Goal: Task Accomplishment & Management: Manage account settings

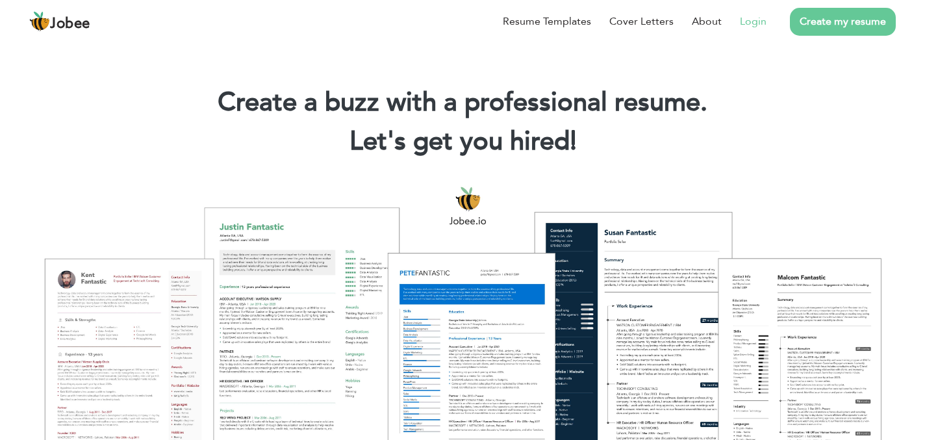
click at [756, 16] on link "Login" at bounding box center [753, 22] width 27 height 16
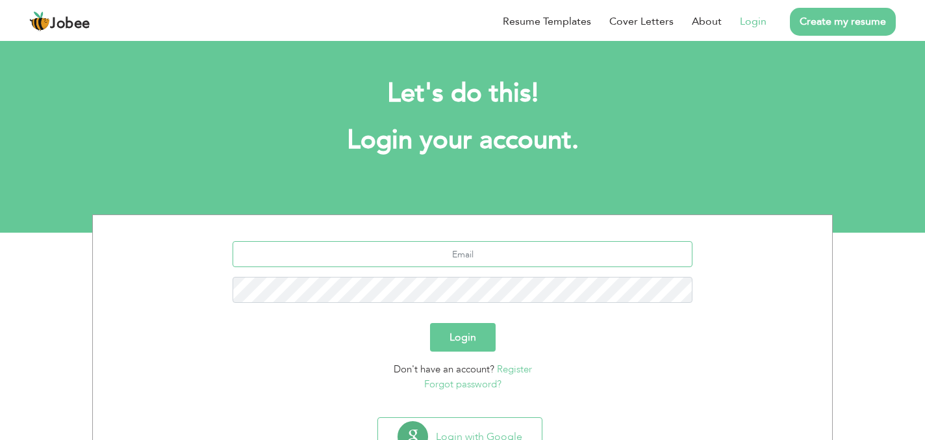
click at [428, 255] on input "text" at bounding box center [462, 254] width 460 height 26
type input "[EMAIL_ADDRESS][DOMAIN_NAME]"
click at [477, 334] on button "Login" at bounding box center [463, 337] width 66 height 29
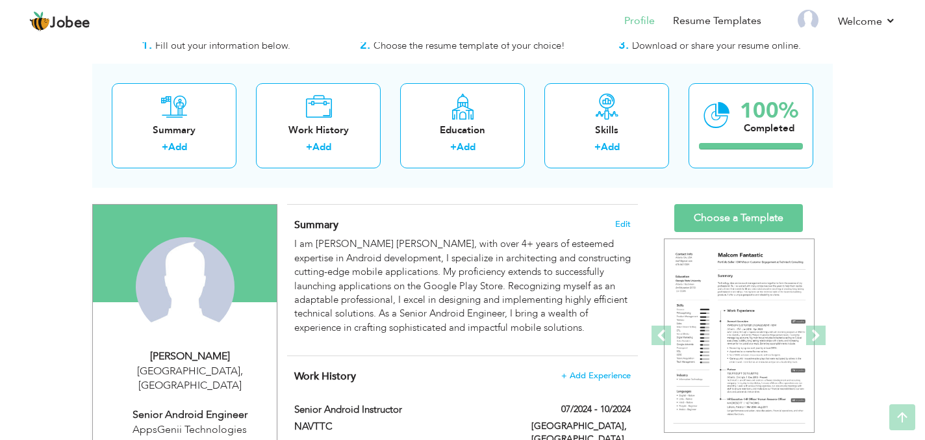
scroll to position [38, 0]
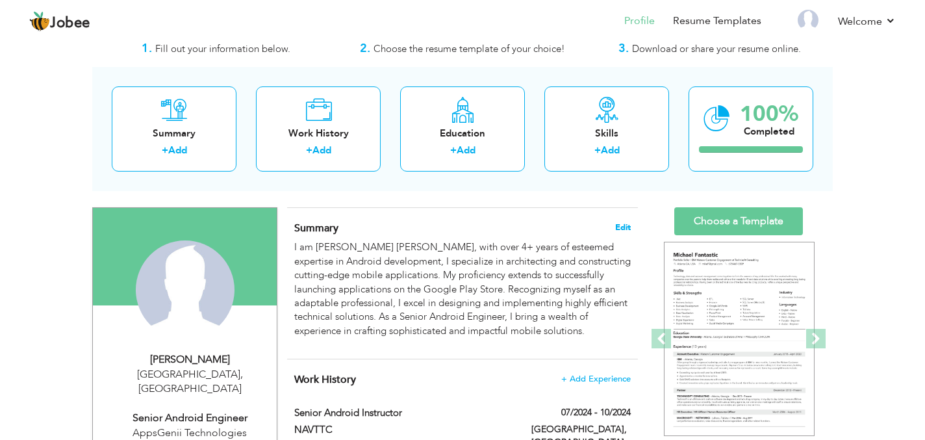
click at [625, 225] on span "Edit" at bounding box center [623, 227] width 16 height 9
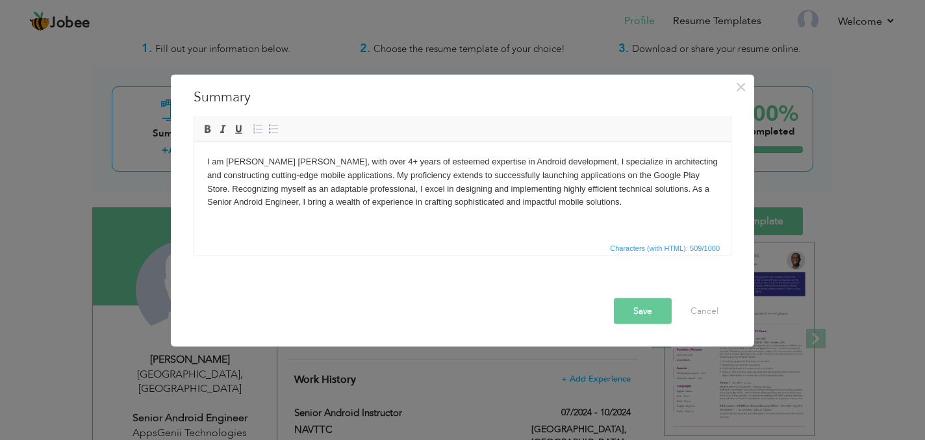
click at [422, 201] on p "I am [PERSON_NAME] [PERSON_NAME], with over 4+ years of esteemed expertise in A…" at bounding box center [462, 182] width 510 height 54
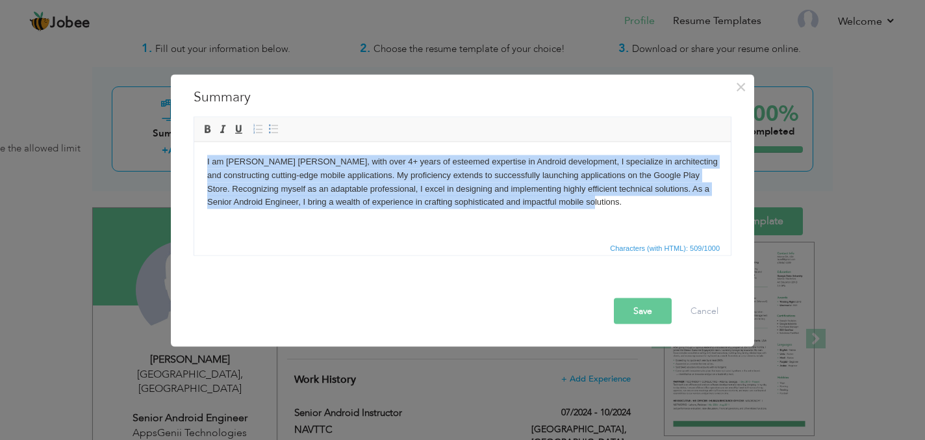
click at [429, 182] on p "I am [PERSON_NAME] [PERSON_NAME], with over 4+ years of esteemed expertise in A…" at bounding box center [462, 182] width 510 height 54
click at [451, 166] on p "I am [PERSON_NAME] [PERSON_NAME], with over 4+ years of esteemed expertise in A…" at bounding box center [462, 182] width 510 height 54
drag, startPoint x: 606, startPoint y: 204, endPoint x: 201, endPoint y: 164, distance: 407.1
click at [201, 164] on html "I am [PERSON_NAME] [PERSON_NAME], with over 4+ years of esteemed expertise in A…" at bounding box center [462, 182] width 536 height 80
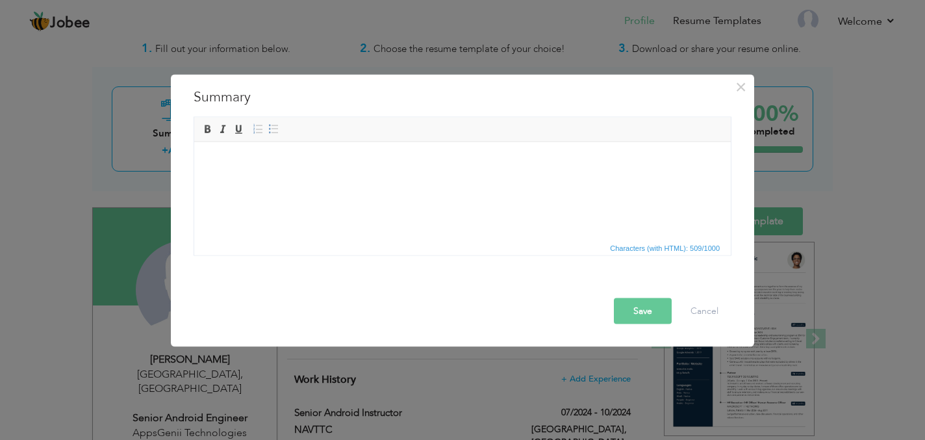
click at [502, 181] on html at bounding box center [462, 162] width 536 height 40
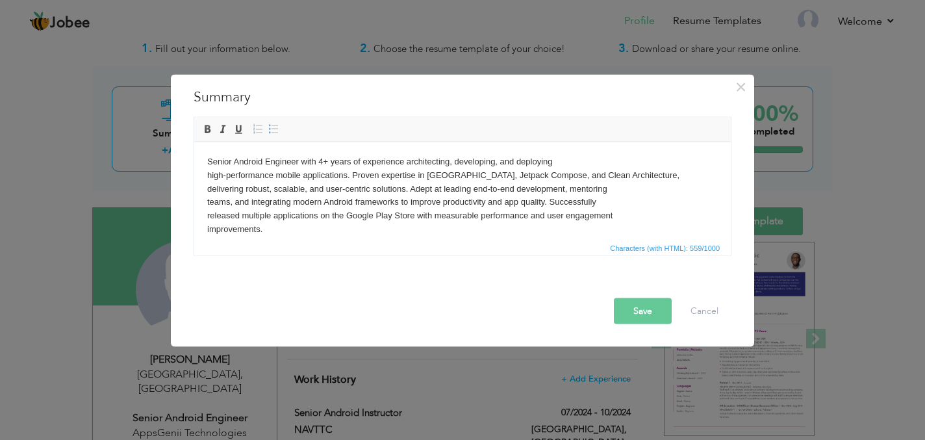
click at [641, 312] on button "Save" at bounding box center [643, 310] width 58 height 26
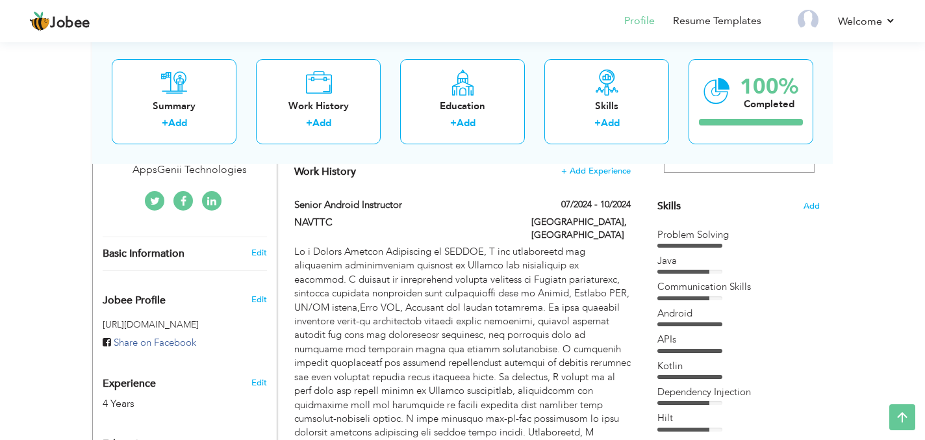
scroll to position [305, 0]
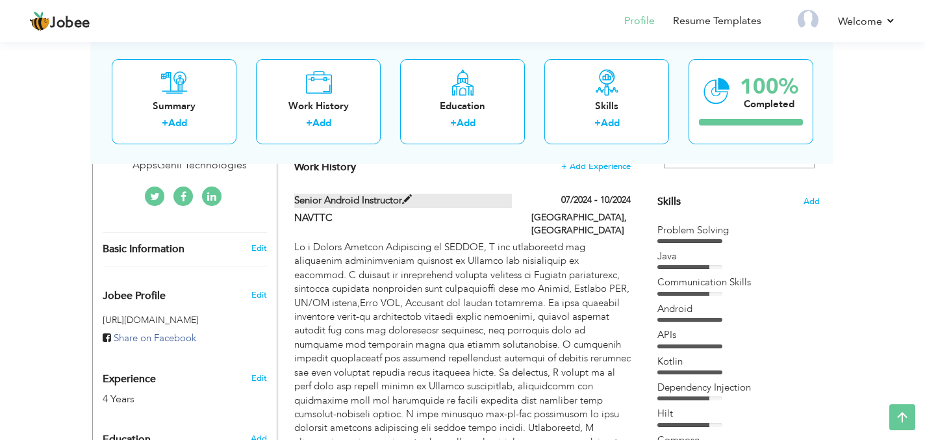
click at [406, 199] on span at bounding box center [407, 200] width 10 height 10
type input "Senior Android Instructor"
type input "NAVTTC"
type input "07/2024"
type input "10/2024"
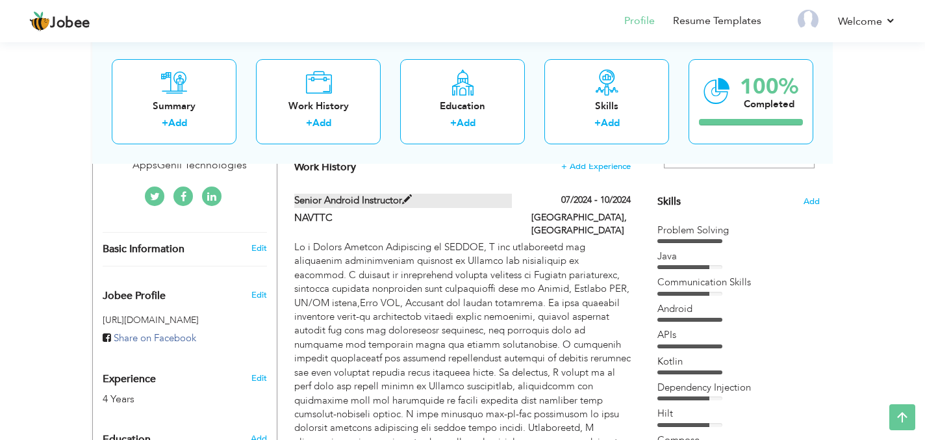
type input "[GEOGRAPHIC_DATA]"
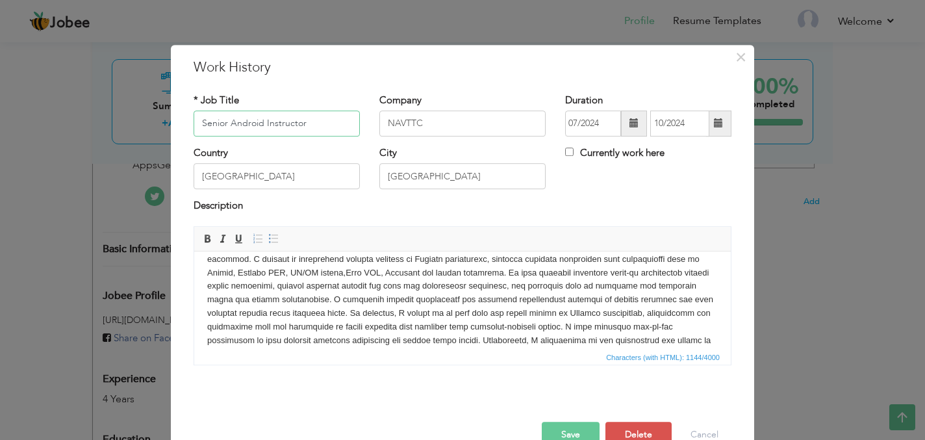
scroll to position [0, 0]
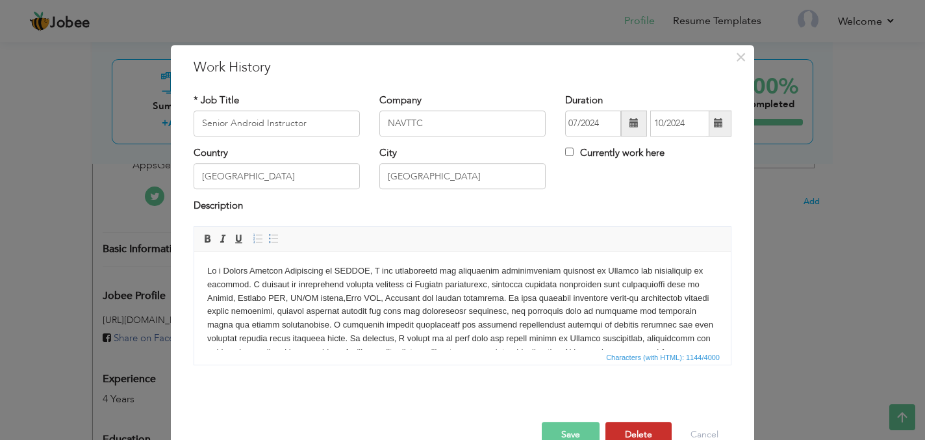
click at [641, 430] on button "Delete" at bounding box center [638, 434] width 66 height 26
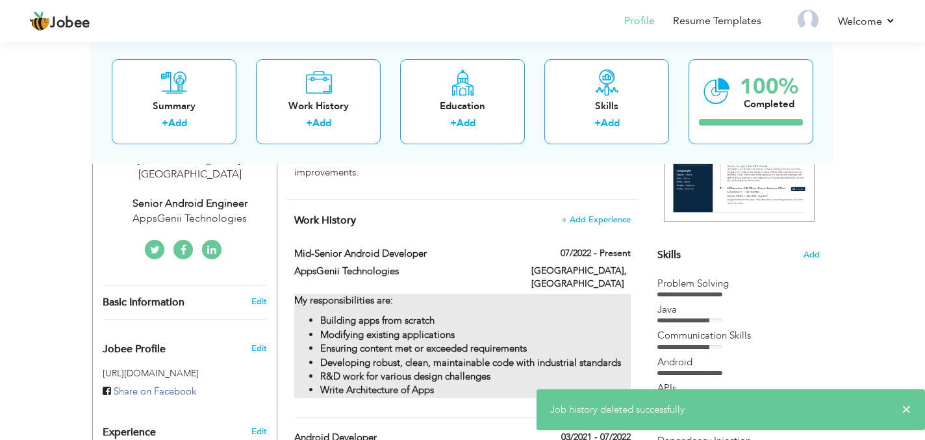
scroll to position [260, 0]
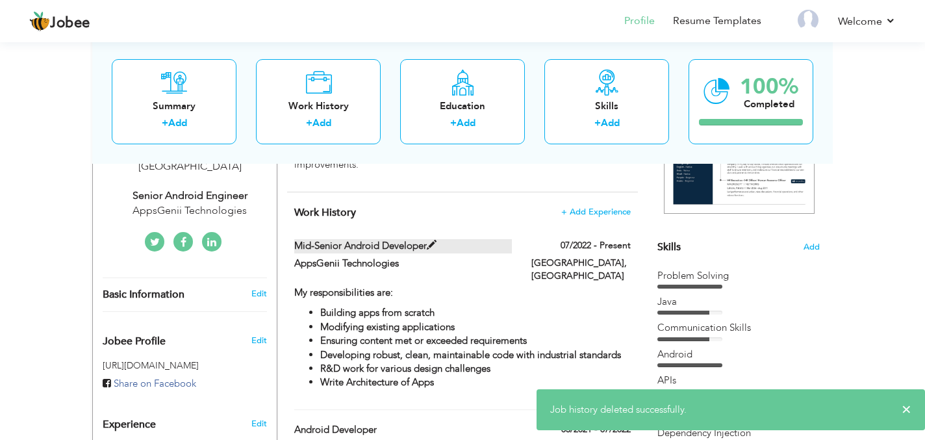
click at [430, 245] on span at bounding box center [432, 245] width 10 height 10
type input "Mid-Senior Android Developer"
type input "AppsGenii Technologies"
type input "07/2022"
checkbox input "true"
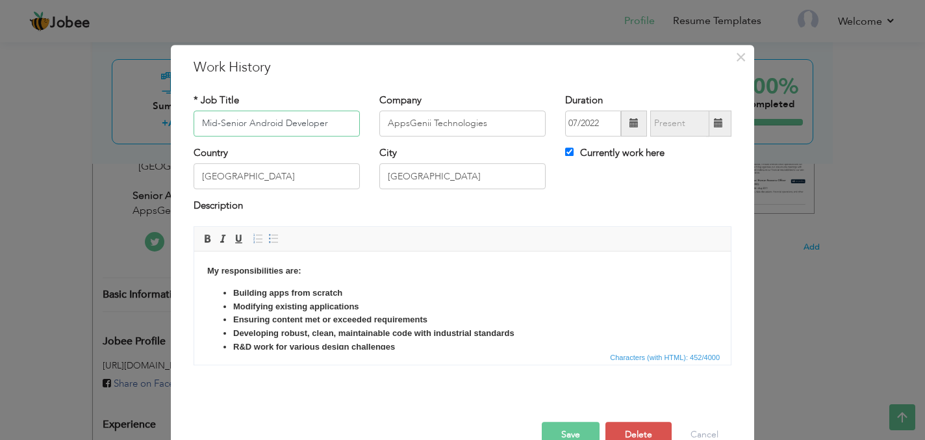
scroll to position [31, 0]
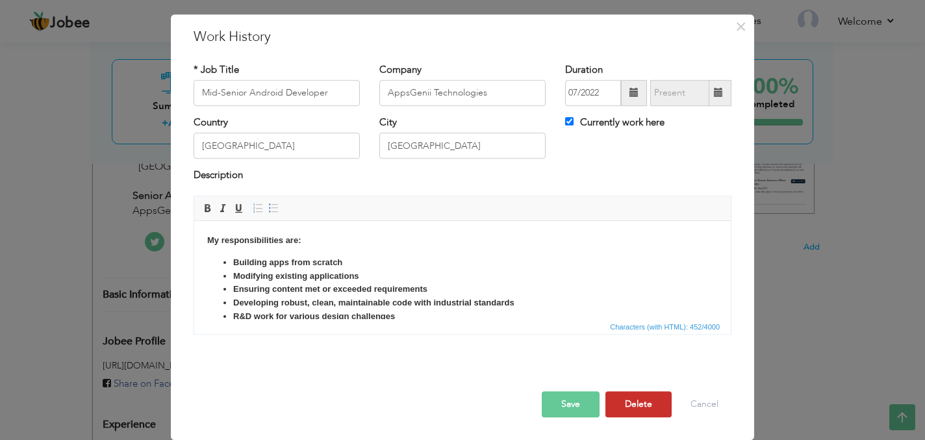
click at [632, 397] on button "Delete" at bounding box center [638, 404] width 66 height 26
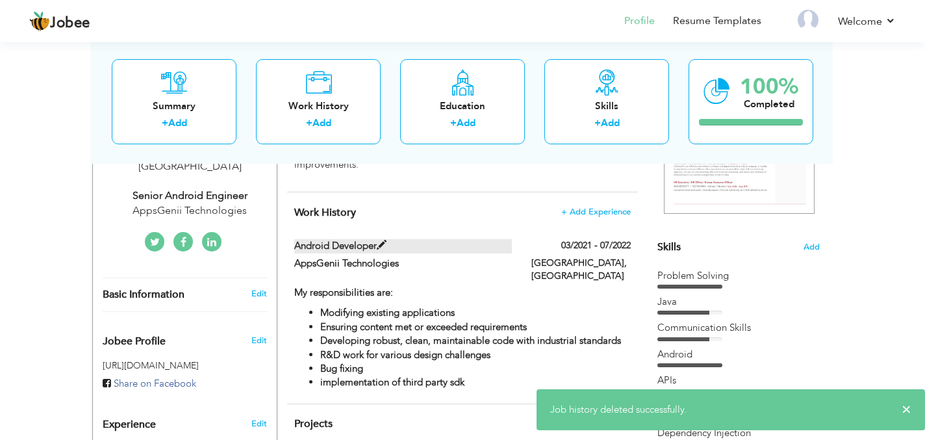
click at [382, 240] on span at bounding box center [382, 245] width 10 height 10
type input "Android Developer"
type input "03/2021"
type input "07/2022"
checkbox input "false"
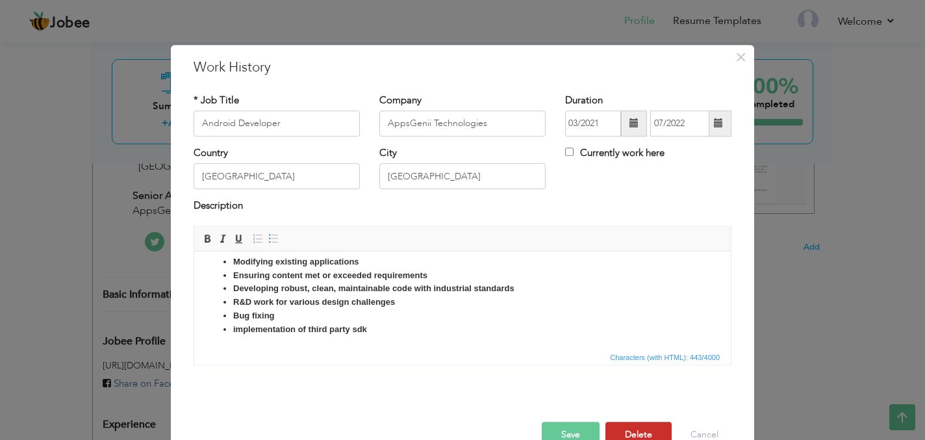
click at [647, 428] on button "Delete" at bounding box center [638, 434] width 66 height 26
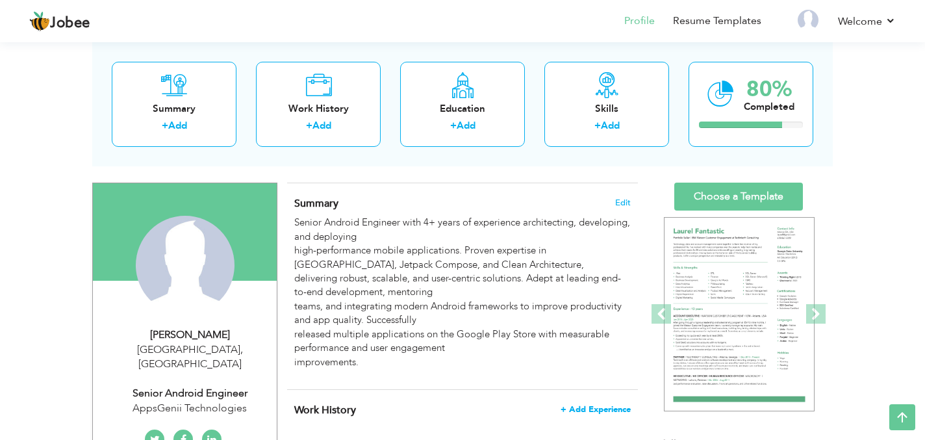
scroll to position [53, 0]
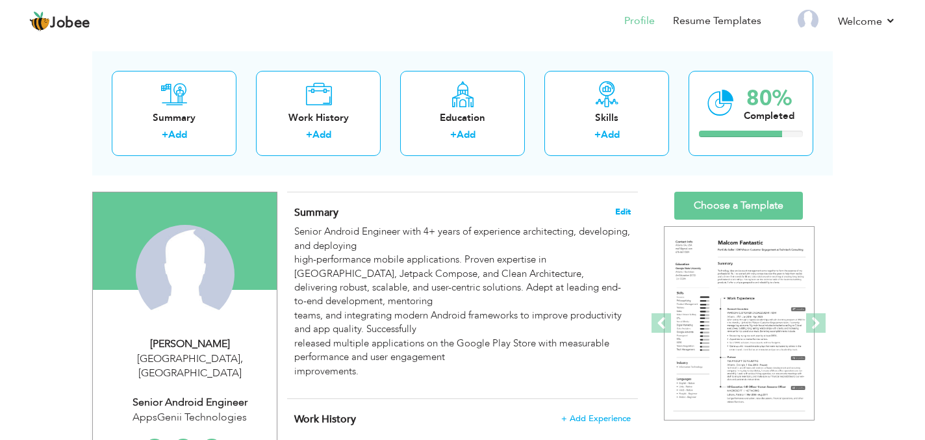
click at [616, 210] on span "Edit" at bounding box center [623, 211] width 16 height 9
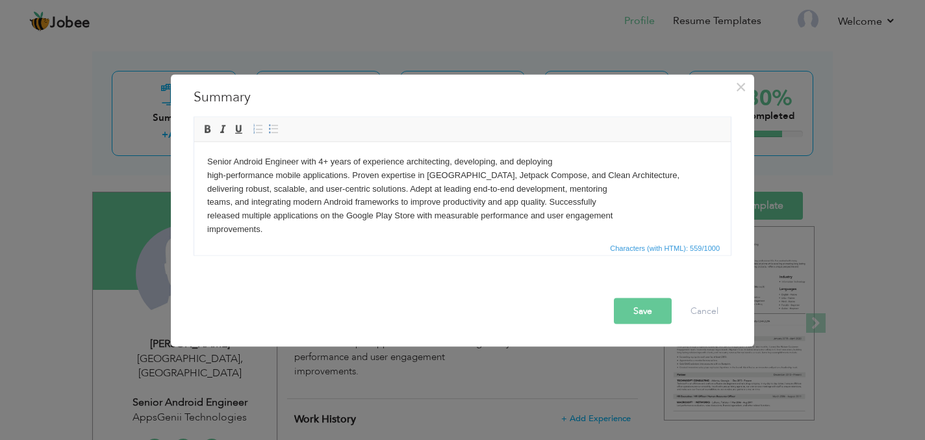
click at [207, 175] on p "Senior Android Engineer with 4+ years of experience architecting, developing, a…" at bounding box center [462, 195] width 510 height 81
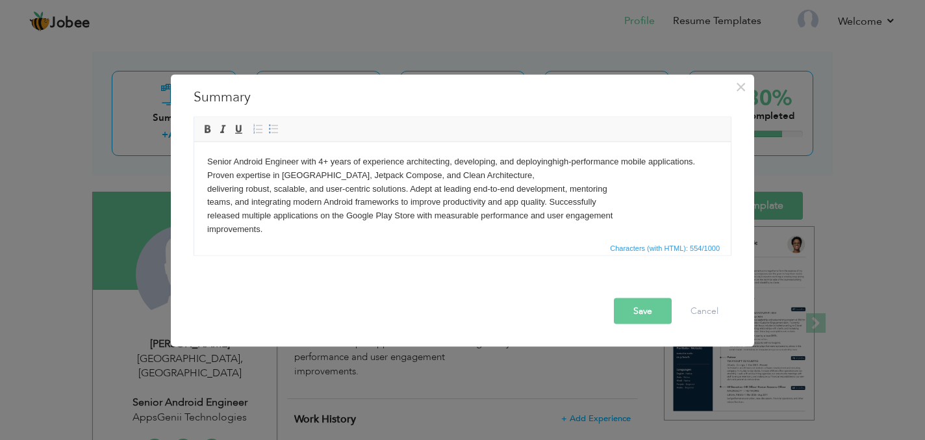
click at [207, 171] on p "Senior Android Engineer with 4+ years of experience architecting, developing, a…" at bounding box center [462, 195] width 510 height 81
click at [207, 187] on p "Senior Android Engineer with 4+ years of experience architecting, developing, a…" at bounding box center [462, 195] width 510 height 81
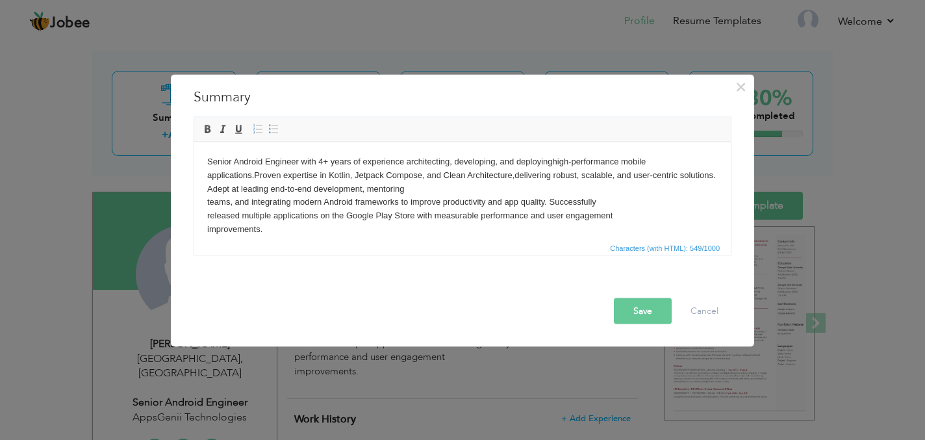
click at [206, 199] on html "Senior Android Engineer with 4+ years of experience architecting, developing, a…" at bounding box center [462, 195] width 536 height 107
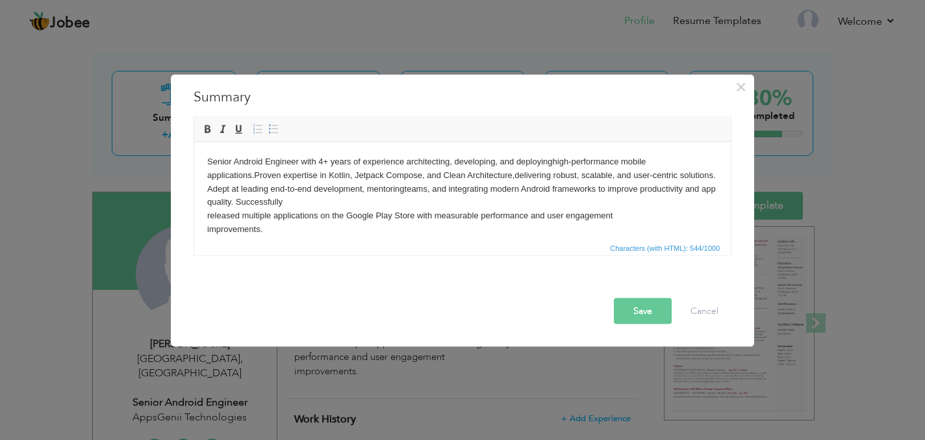
click at [207, 216] on p "Senior Android Engineer with 4+ years of experience architecting, developing, a…" at bounding box center [462, 195] width 510 height 81
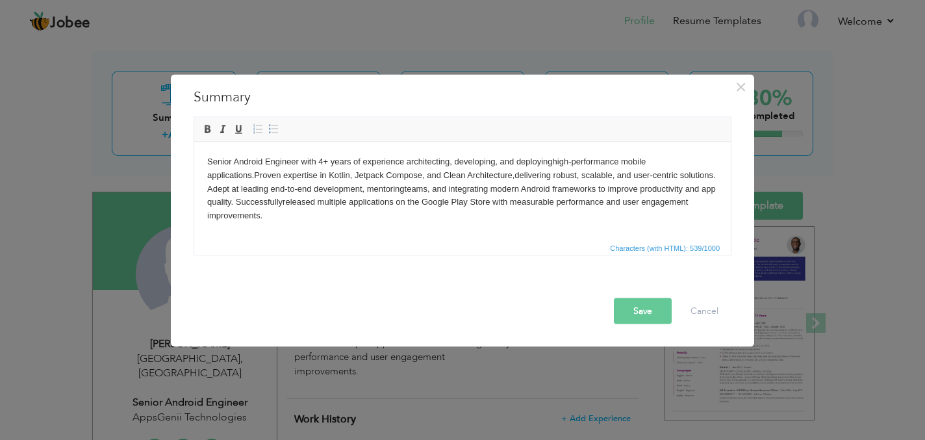
click at [654, 306] on button "Save" at bounding box center [643, 310] width 58 height 26
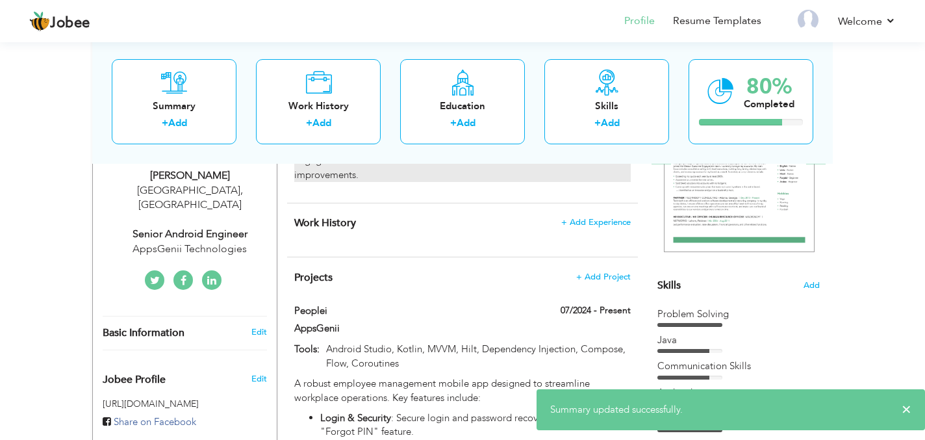
scroll to position [221, 0]
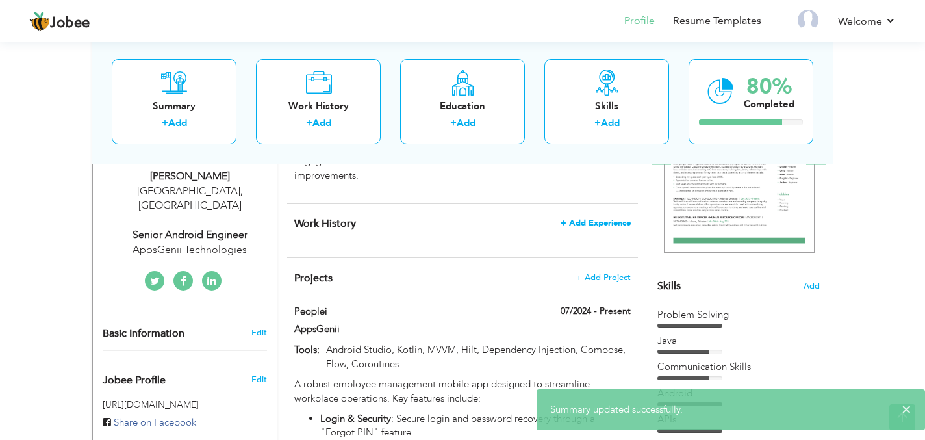
click at [591, 221] on span "+ Add Experience" at bounding box center [595, 222] width 70 height 9
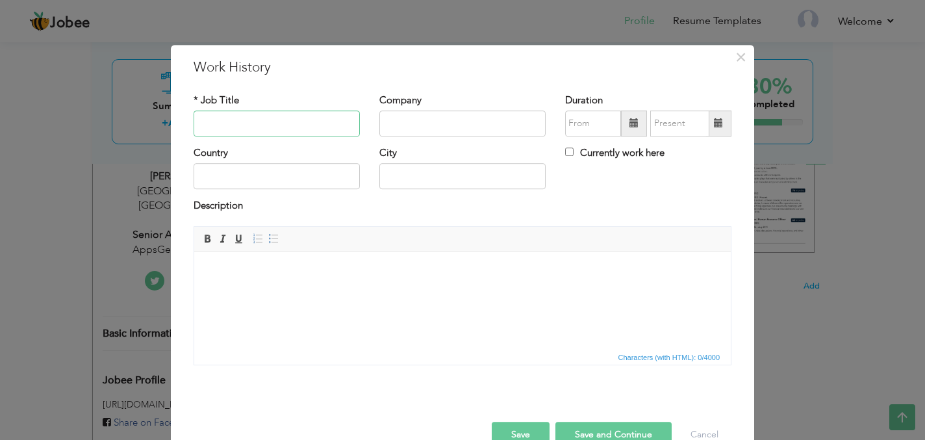
click at [284, 124] on input "text" at bounding box center [276, 123] width 166 height 26
paste input "Android Developer"
type input "Android Developer"
click at [445, 118] on input "text" at bounding box center [462, 123] width 166 height 26
paste input "AppsGenii Technologies"
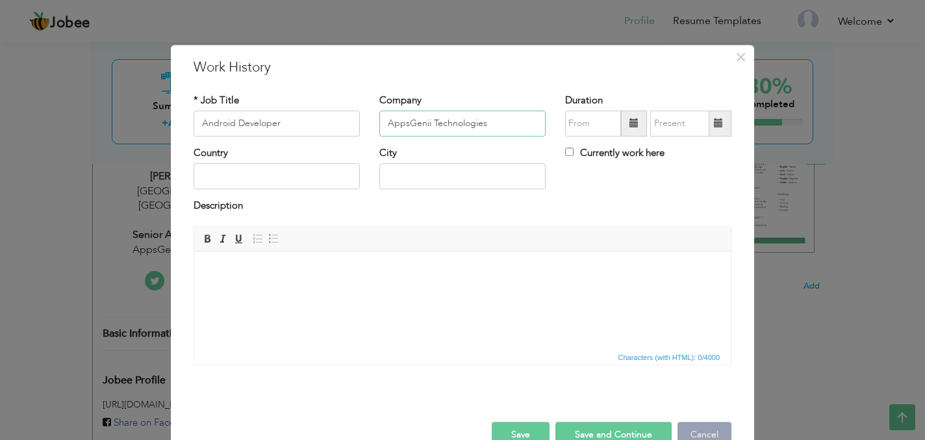
type input "AppsGenii Technologies"
click at [588, 121] on input "08/2025" at bounding box center [593, 123] width 56 height 26
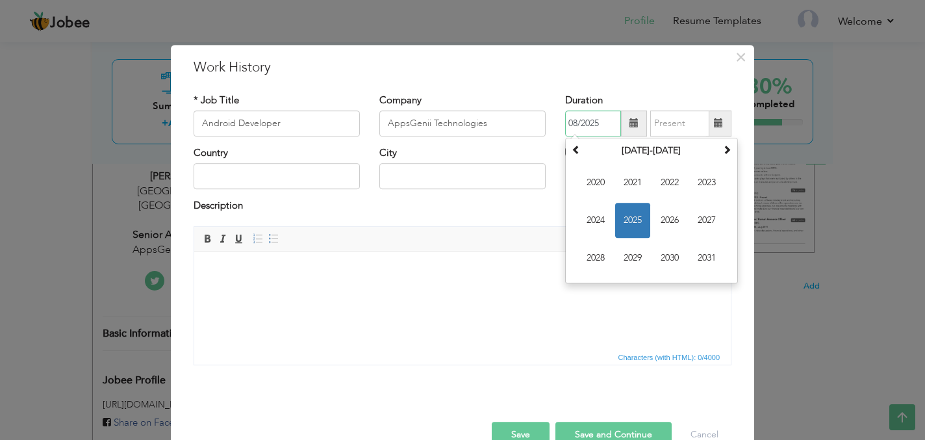
paste input "[DATE]"
click at [641, 175] on span "2021" at bounding box center [632, 182] width 35 height 35
click at [671, 178] on span "Mar" at bounding box center [669, 182] width 35 height 35
type input "03/2021"
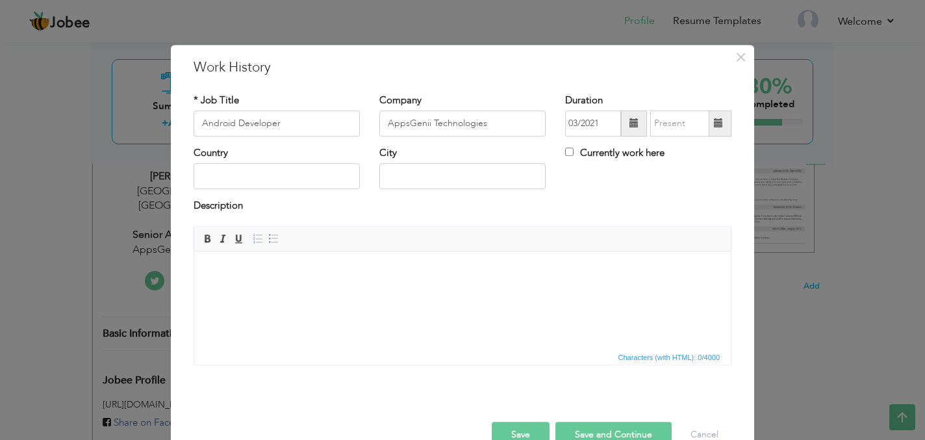
scroll to position [0, 0]
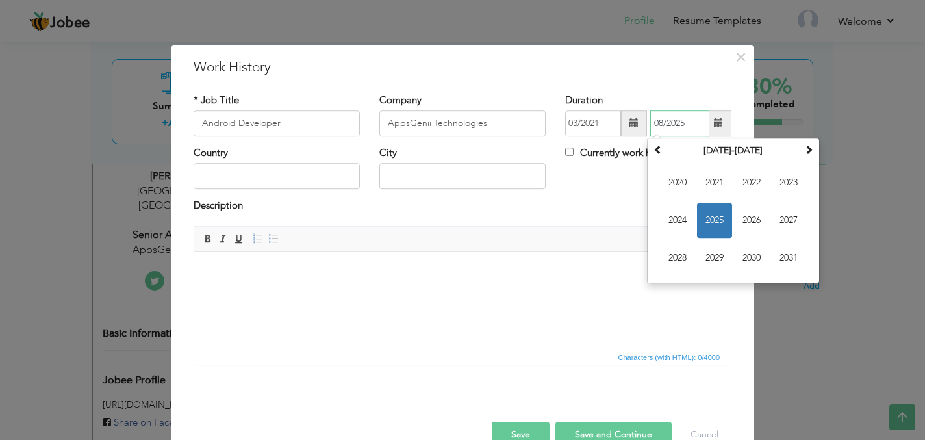
click at [671, 128] on input "08/2025" at bounding box center [679, 123] width 59 height 26
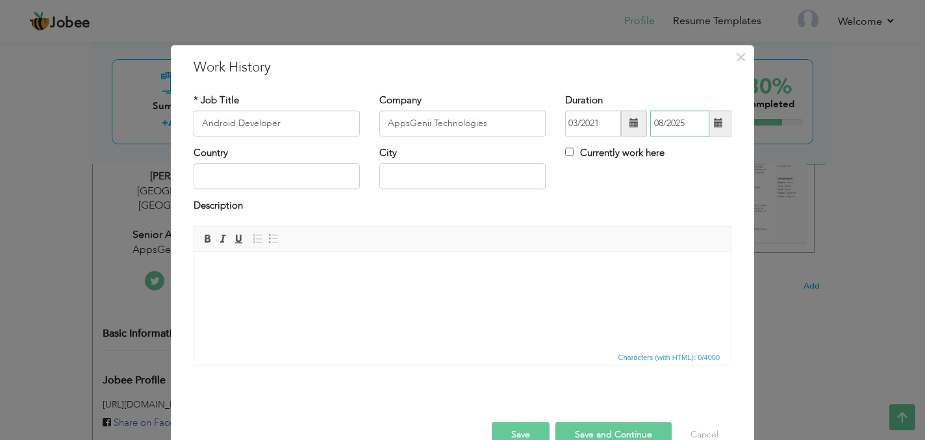
click at [682, 128] on input "08/2025" at bounding box center [679, 123] width 59 height 26
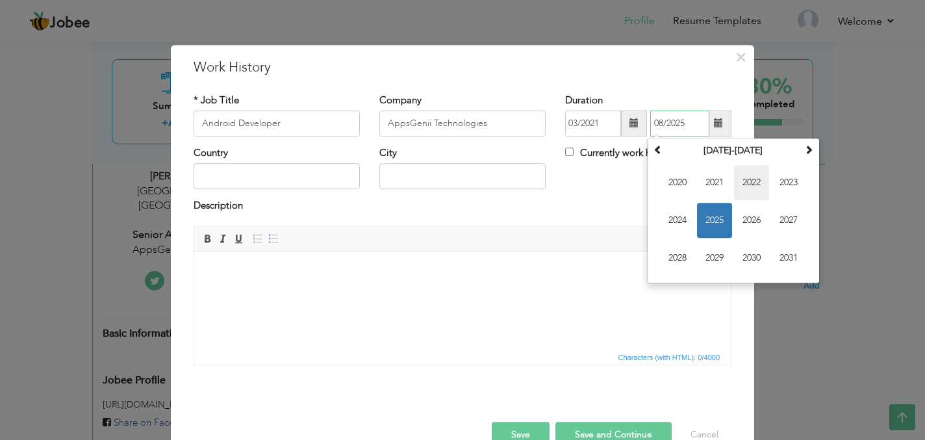
click at [758, 179] on span "2022" at bounding box center [751, 182] width 35 height 35
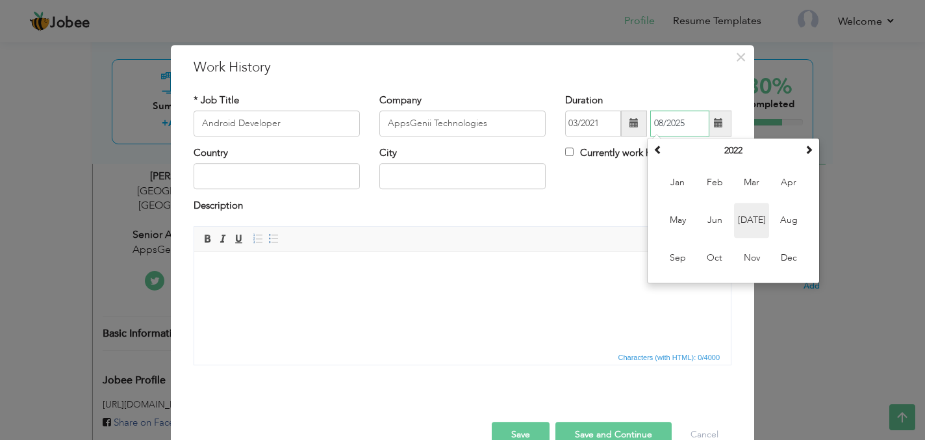
click at [758, 216] on span "[DATE]" at bounding box center [751, 220] width 35 height 35
type input "07/2022"
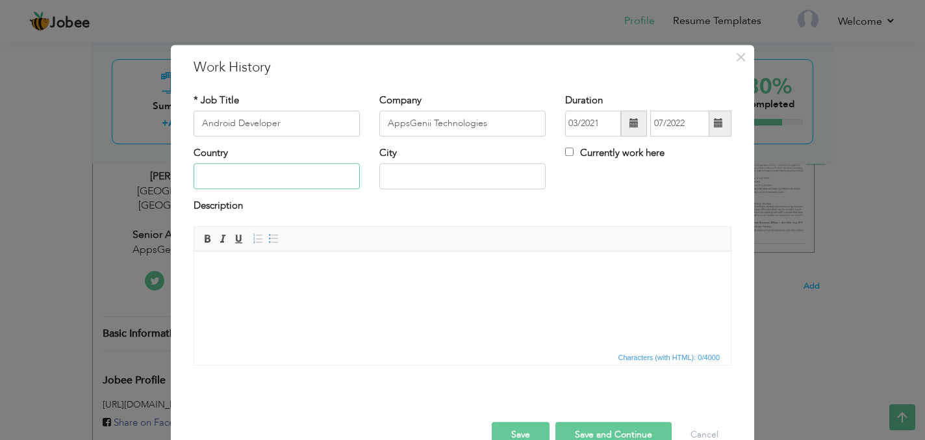
click at [304, 183] on input "text" at bounding box center [276, 177] width 166 height 26
type input "[GEOGRAPHIC_DATA]"
click at [530, 289] on html at bounding box center [462, 271] width 536 height 40
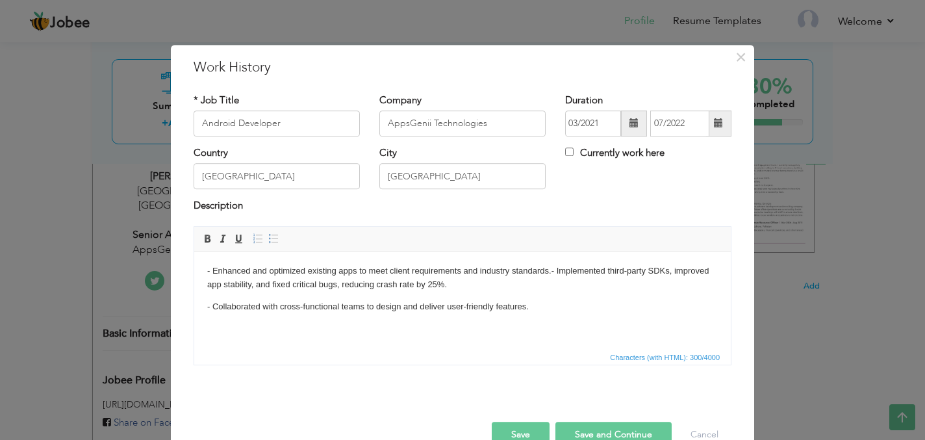
click at [550, 273] on p "- Enhanced and optimized existing apps to meet client requirements and industry…" at bounding box center [462, 277] width 510 height 27
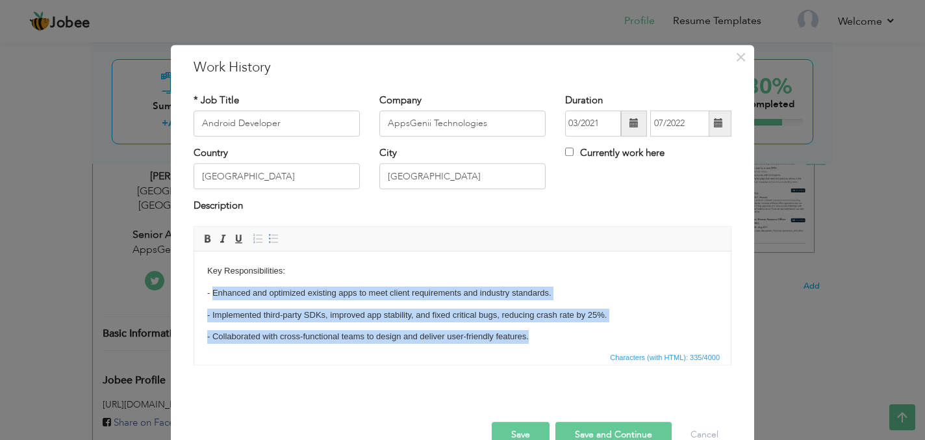
drag, startPoint x: 212, startPoint y: 292, endPoint x: 554, endPoint y: 338, distance: 345.9
click at [554, 338] on body "Key Responsibilities: - Enhanced and optimized existing apps to meet client req…" at bounding box center [462, 303] width 510 height 79
click at [273, 237] on span at bounding box center [273, 238] width 10 height 10
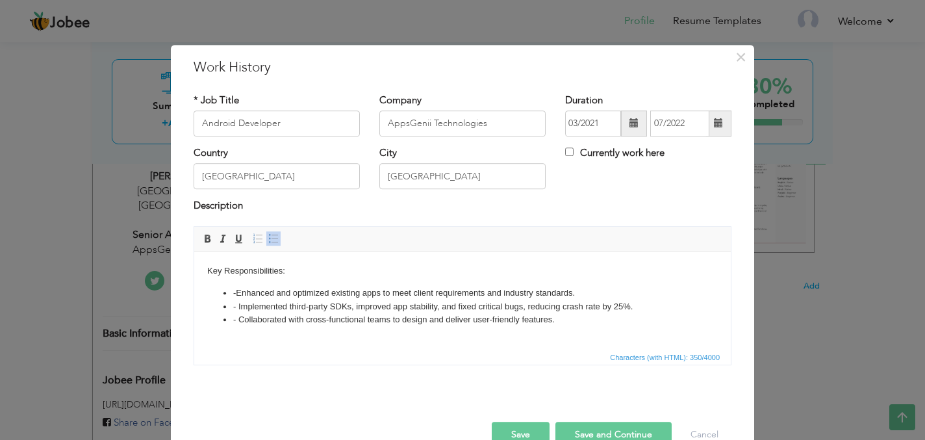
click at [252, 311] on li "- Implemented third-party SDKs, improved app stability, and fixed critical bugs…" at bounding box center [462, 306] width 458 height 14
click at [237, 294] on li "- Enhanced and optimized existing apps to meet client requirements and industry…" at bounding box center [462, 293] width 458 height 14
click at [238, 306] on li "- Implemented third-party SDKs, improved app stability, and fixed critical bugs…" at bounding box center [462, 306] width 458 height 14
click at [238, 318] on li "- Collaborated with cross-functional teams to design and deliver user-friendly …" at bounding box center [462, 319] width 458 height 14
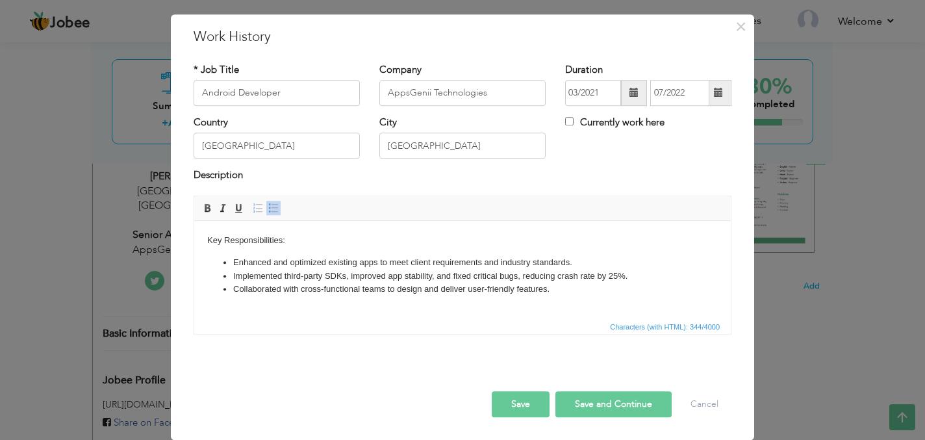
click at [620, 405] on button "Save and Continue" at bounding box center [613, 404] width 116 height 26
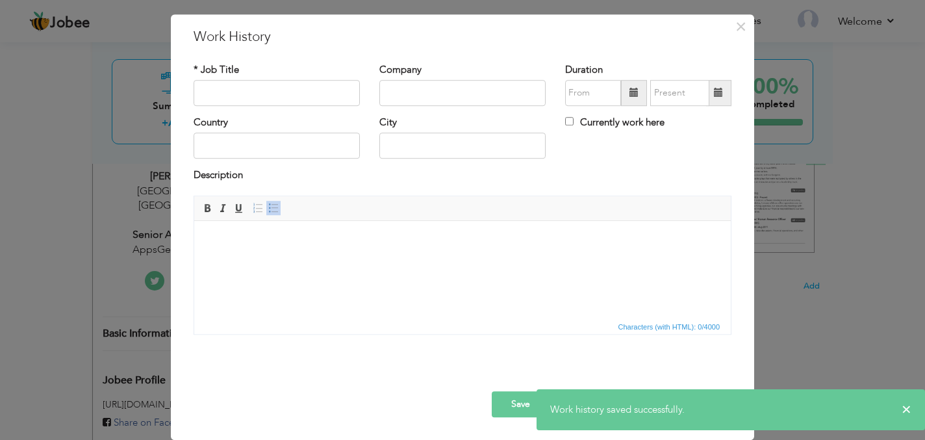
click at [142, 196] on div "× Work History * Job Title Company Duration Currently work here Country" at bounding box center [462, 220] width 925 height 440
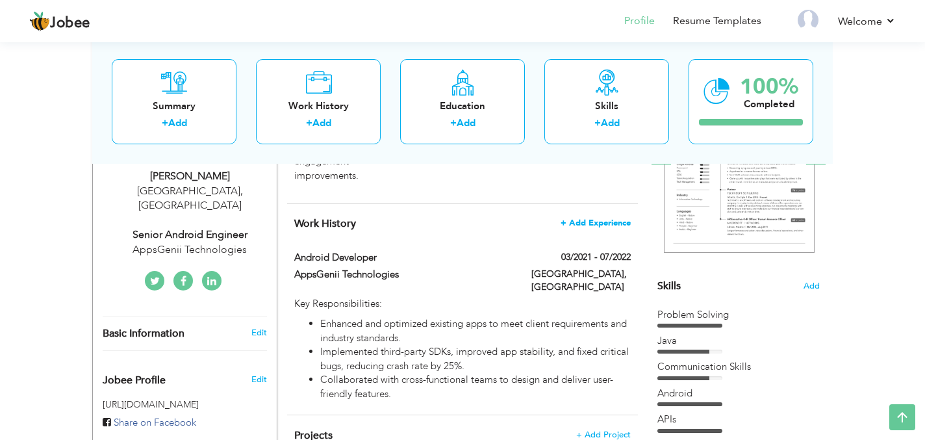
click at [615, 219] on span "+ Add Experience" at bounding box center [595, 222] width 70 height 9
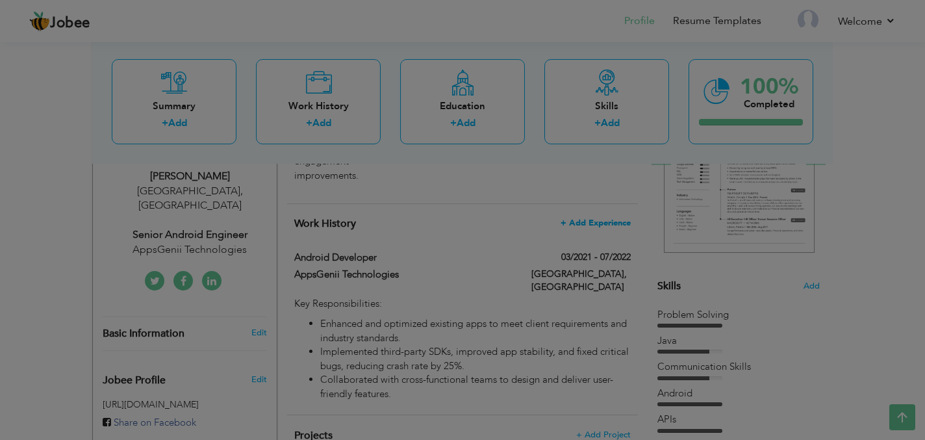
scroll to position [0, 0]
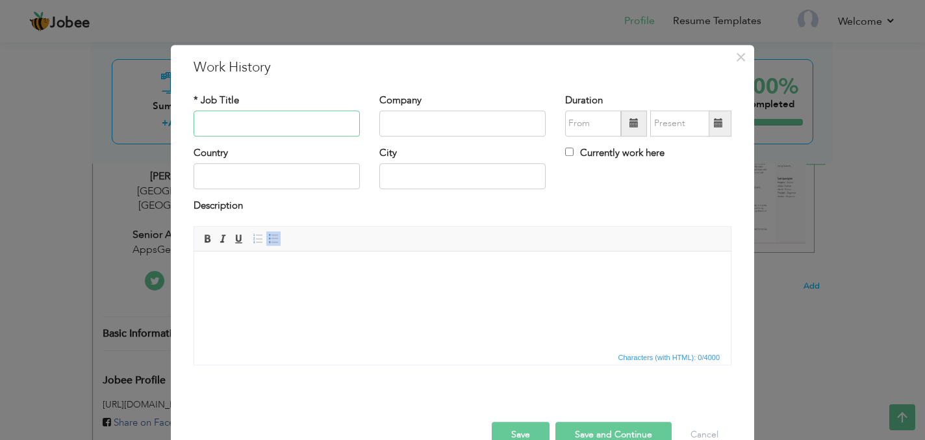
click at [268, 128] on input "text" at bounding box center [276, 123] width 166 height 26
paste input "Mid-Senior Android Developer"
type input "Mid-Senior Android Developer"
click at [425, 118] on input "text" at bounding box center [462, 123] width 166 height 26
paste input "AppsGenii Technologies"
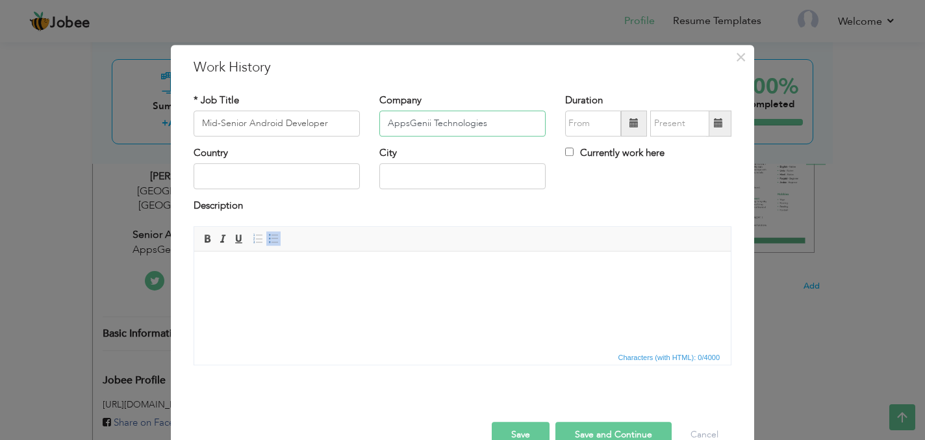
type input "AppsGenii Technologies"
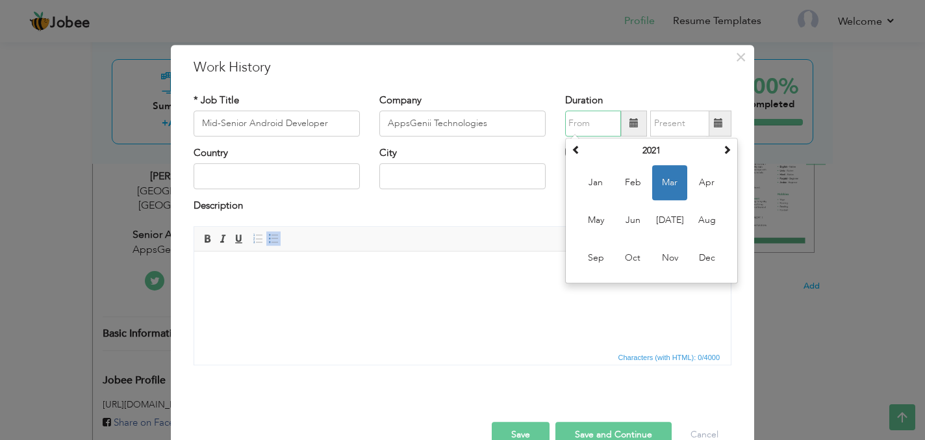
click at [603, 119] on input "text" at bounding box center [593, 123] width 56 height 26
click at [709, 218] on span "Aug" at bounding box center [706, 220] width 35 height 35
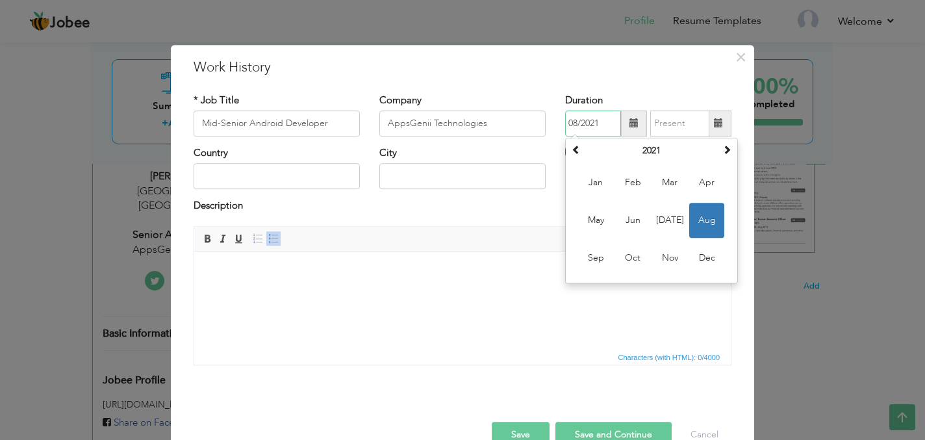
click at [608, 126] on input "08/2021" at bounding box center [593, 123] width 56 height 26
click at [582, 151] on th at bounding box center [576, 150] width 16 height 19
click at [712, 227] on span "Aug" at bounding box center [706, 220] width 35 height 35
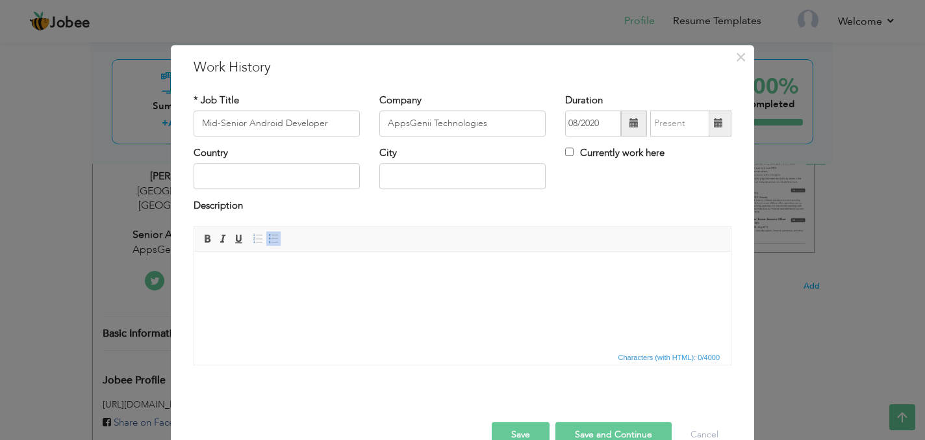
click at [630, 129] on span at bounding box center [634, 123] width 26 height 26
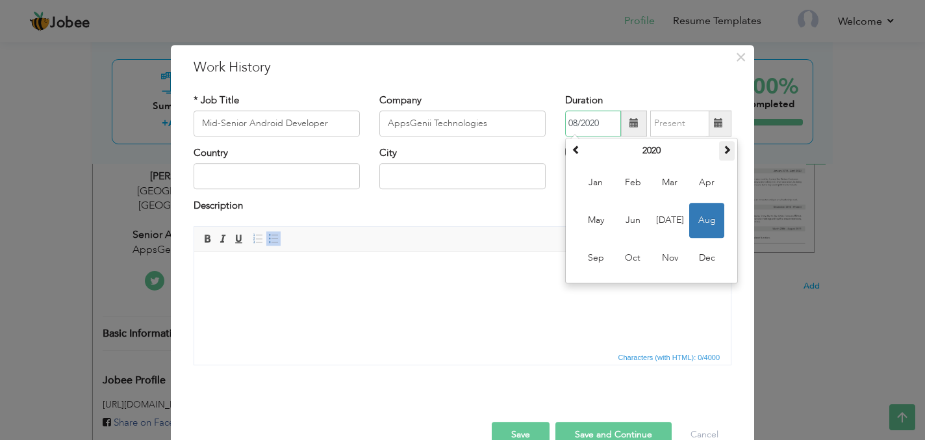
click at [727, 151] on span at bounding box center [726, 149] width 9 height 9
click at [707, 224] on span "Aug" at bounding box center [706, 220] width 35 height 35
type input "08/2022"
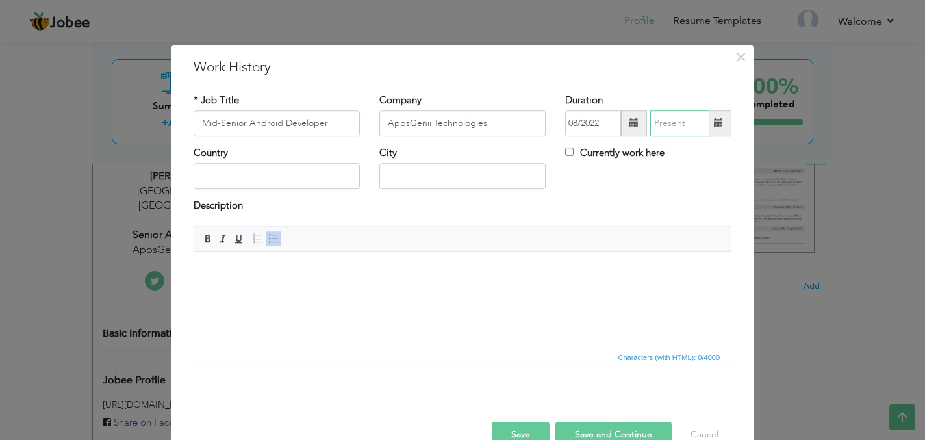
click at [684, 121] on input "text" at bounding box center [679, 123] width 59 height 26
click at [696, 131] on input "text" at bounding box center [679, 123] width 59 height 26
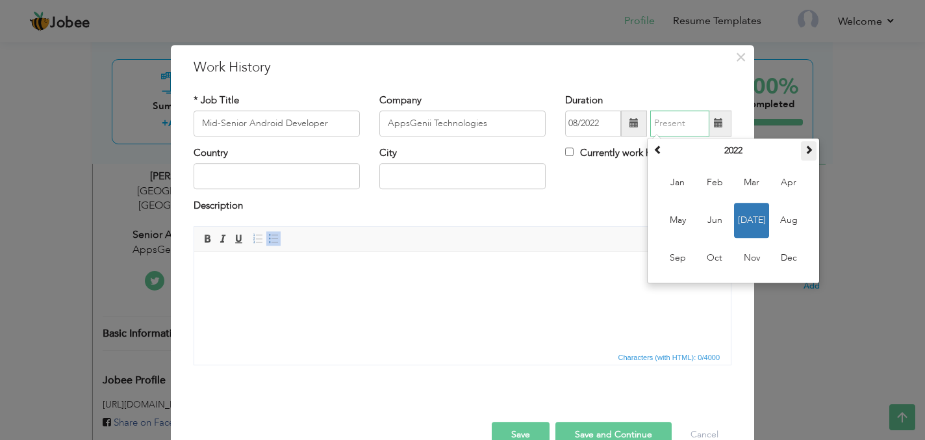
click at [810, 153] on span at bounding box center [808, 149] width 9 height 9
click at [786, 261] on span "Dec" at bounding box center [788, 257] width 35 height 35
type input "12/2023"
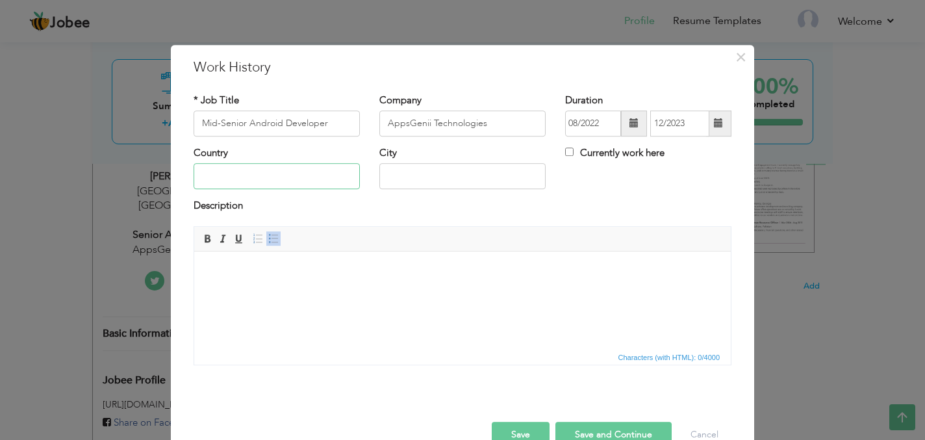
click at [262, 177] on input "text" at bounding box center [276, 177] width 166 height 26
type input "[GEOGRAPHIC_DATA]"
click at [325, 290] on html at bounding box center [462, 271] width 536 height 40
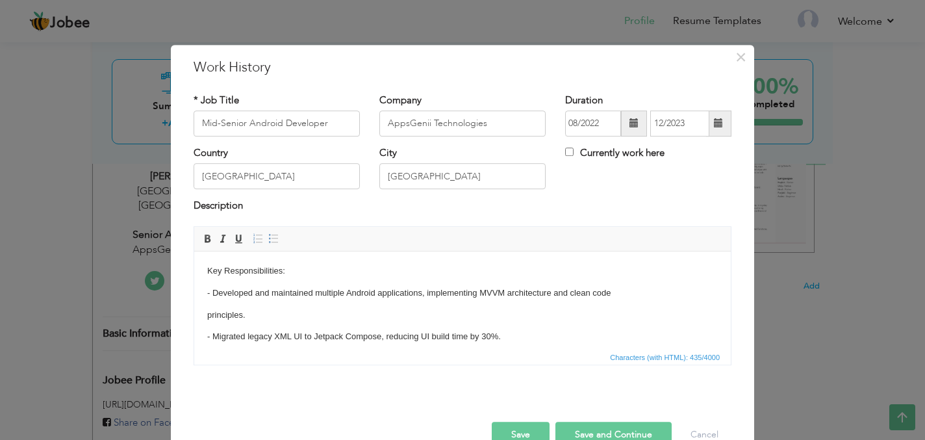
click at [206, 313] on html "Key Responsibilities: - Developed and maintained multiple Android applications,…" at bounding box center [462, 325] width 536 height 149
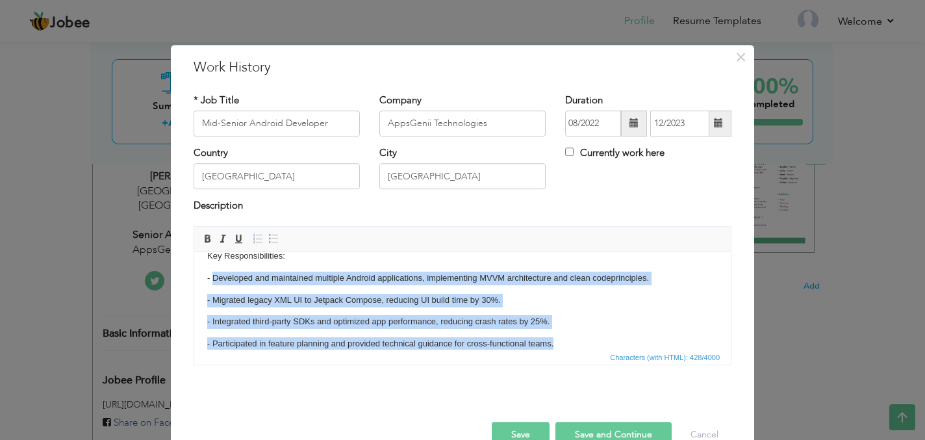
scroll to position [30, 0]
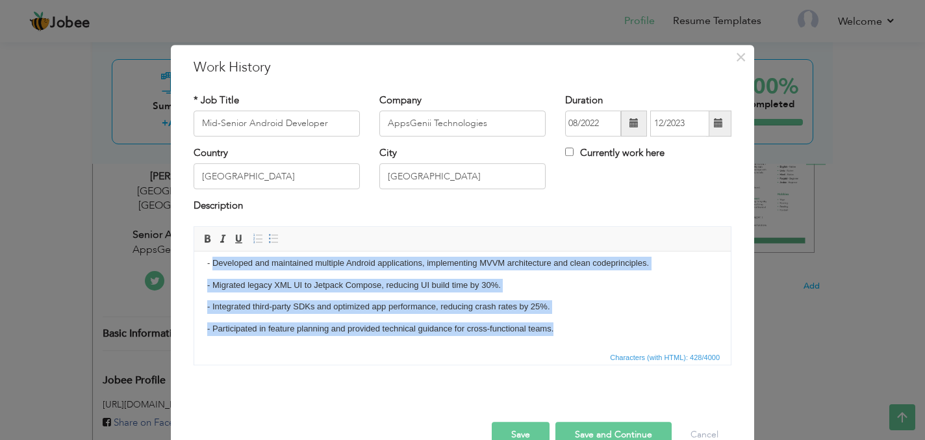
drag, startPoint x: 213, startPoint y: 291, endPoint x: 566, endPoint y: 351, distance: 358.3
click at [566, 348] on html "Key Responsibilities: - Developed and maintained multiple Android applications,…" at bounding box center [462, 284] width 536 height 127
click at [273, 239] on span at bounding box center [273, 238] width 10 height 10
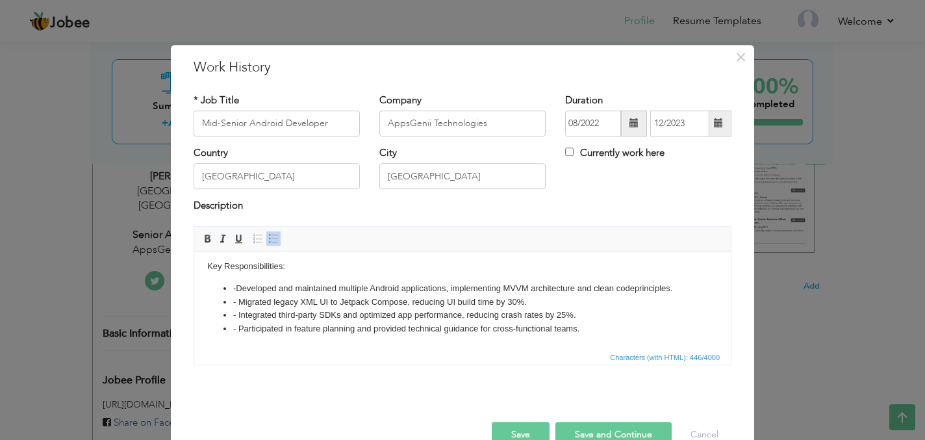
scroll to position [5, 0]
click at [237, 288] on li "- Developed and maintained multiple Android applications, implementing MVVM arc…" at bounding box center [462, 288] width 458 height 14
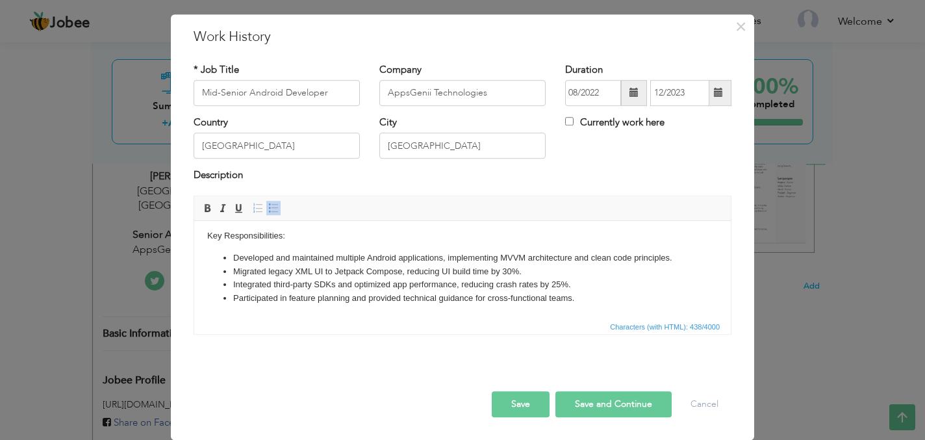
click at [605, 406] on button "Save and Continue" at bounding box center [613, 404] width 116 height 26
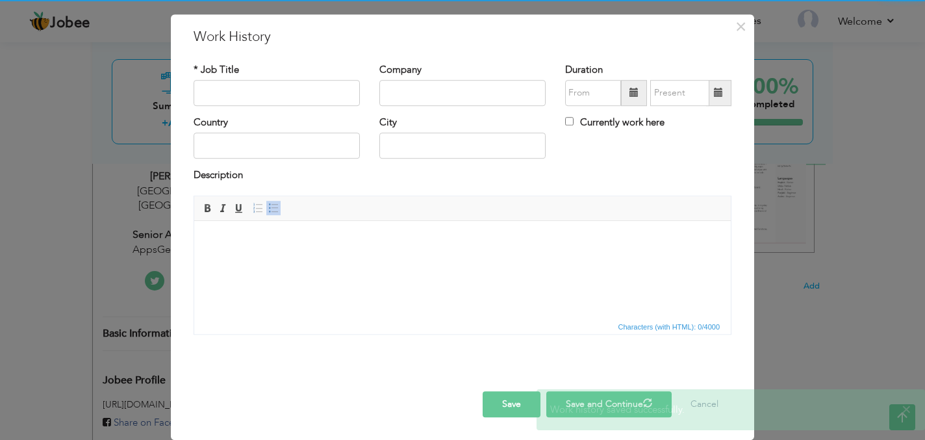
scroll to position [0, 0]
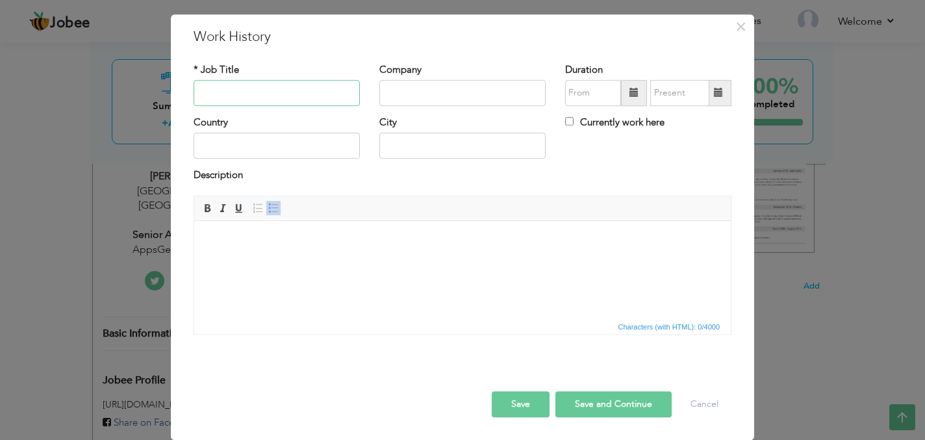
click at [264, 95] on input "text" at bounding box center [276, 93] width 166 height 26
paste input "Senior Android Instructor"
type input "Senior Android Instructor"
click at [417, 97] on input "text" at bounding box center [462, 93] width 166 height 26
click at [459, 97] on input "text" at bounding box center [462, 93] width 166 height 26
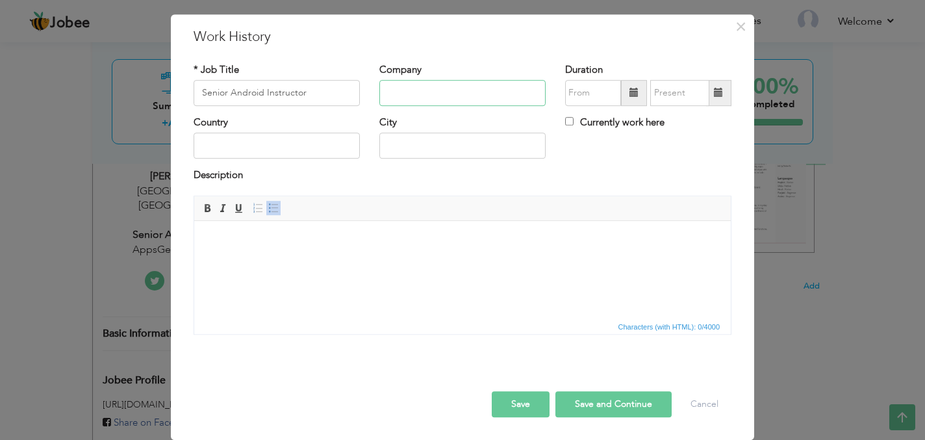
paste input "NAVTTC"
type input "NAVTTC"
click at [637, 85] on span at bounding box center [634, 93] width 26 height 26
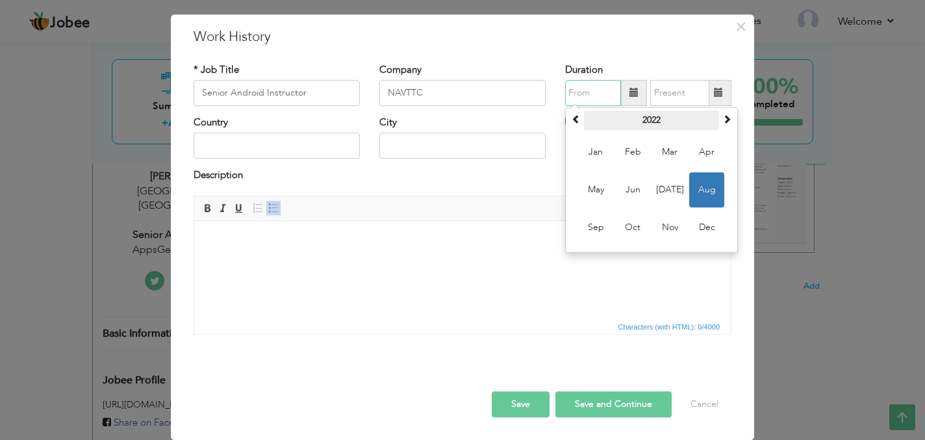
click at [658, 118] on th "2022" at bounding box center [651, 119] width 135 height 19
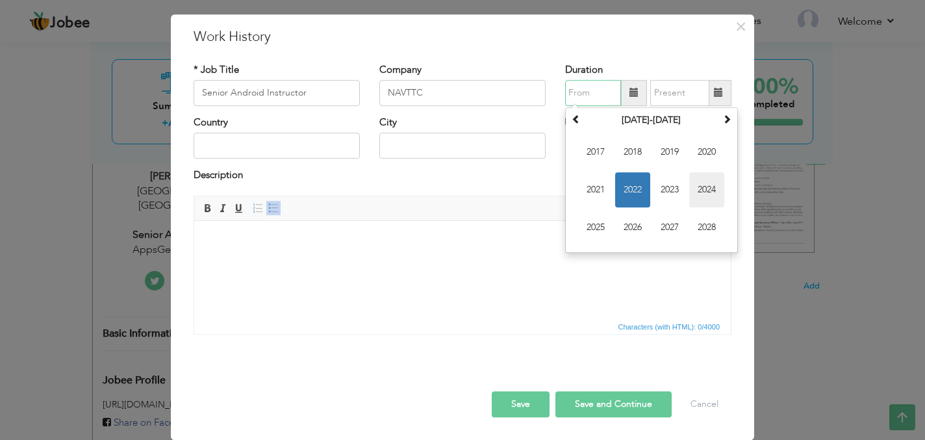
click at [708, 184] on span "2024" at bounding box center [706, 189] width 35 height 35
click at [675, 192] on span "[DATE]" at bounding box center [669, 189] width 35 height 35
type input "07/2024"
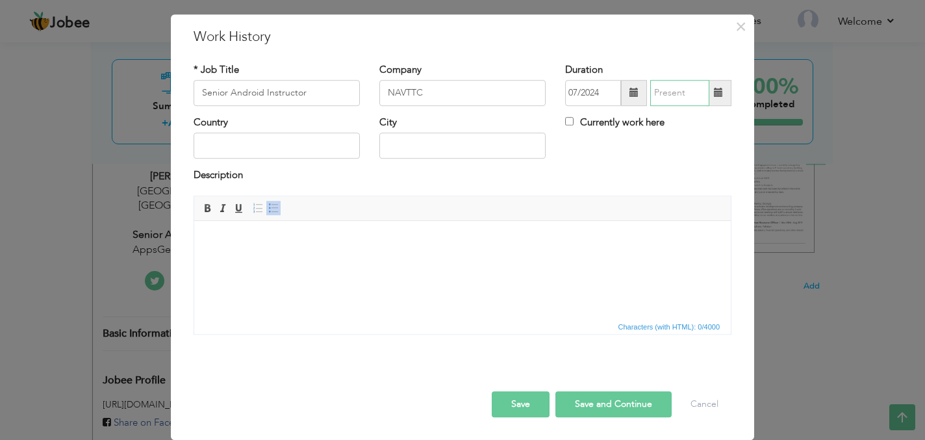
click at [688, 89] on input "text" at bounding box center [679, 93] width 59 height 26
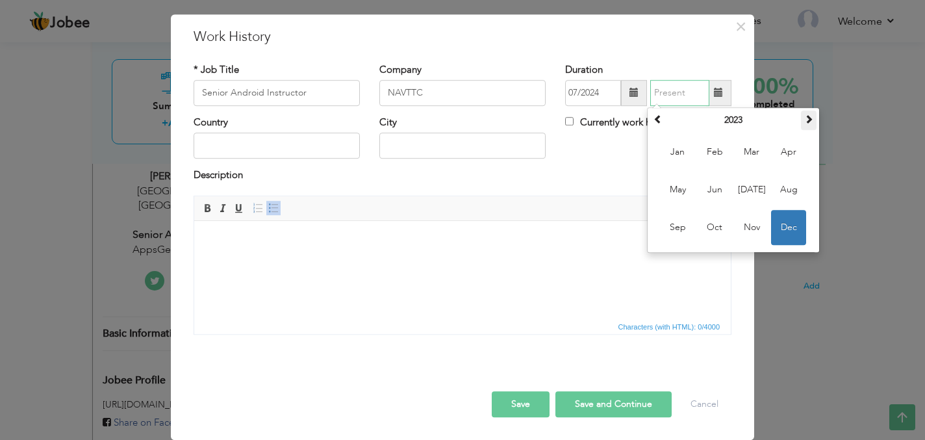
click at [808, 119] on span at bounding box center [808, 118] width 9 height 9
click at [720, 228] on span "Oct" at bounding box center [714, 227] width 35 height 35
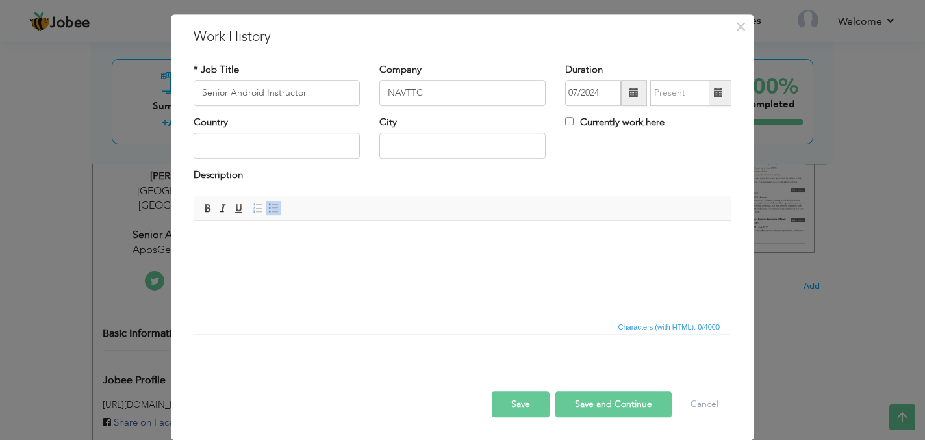
type input "10/2024"
click at [268, 148] on input "text" at bounding box center [276, 146] width 166 height 26
type input "[GEOGRAPHIC_DATA]"
click at [303, 257] on html at bounding box center [462, 240] width 536 height 40
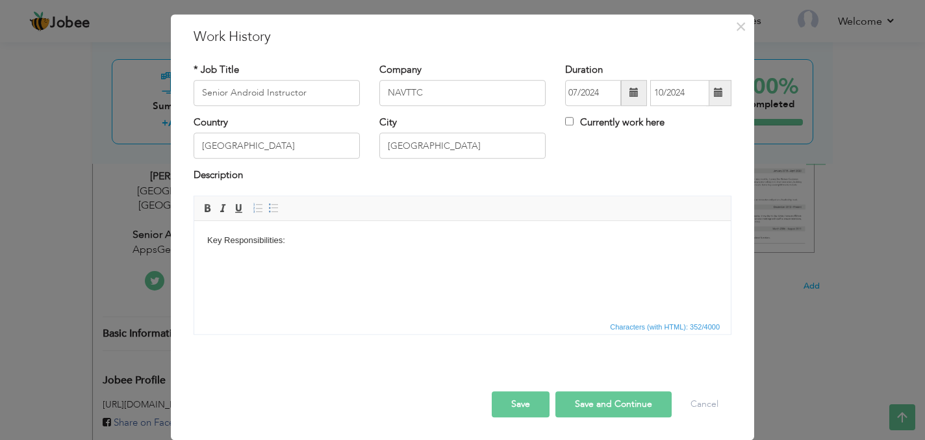
scroll to position [14, 0]
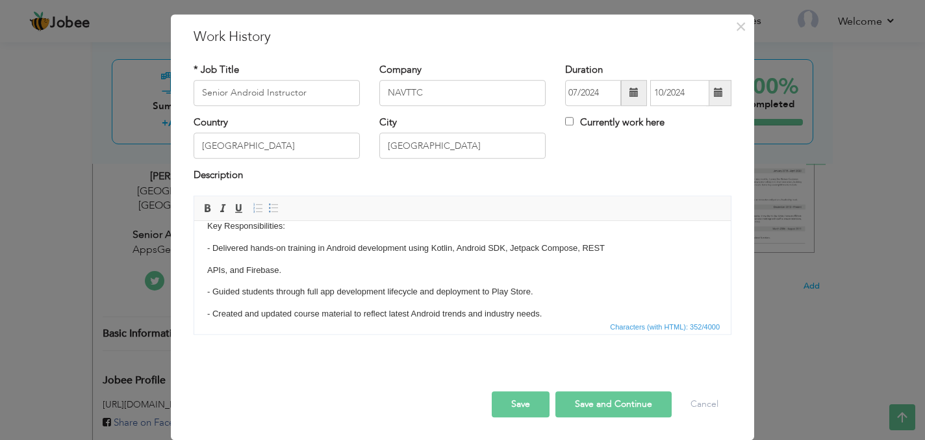
click at [206, 270] on html "Key Responsibilities: - Delivered hands-on training in Android development usin…" at bounding box center [462, 269] width 536 height 127
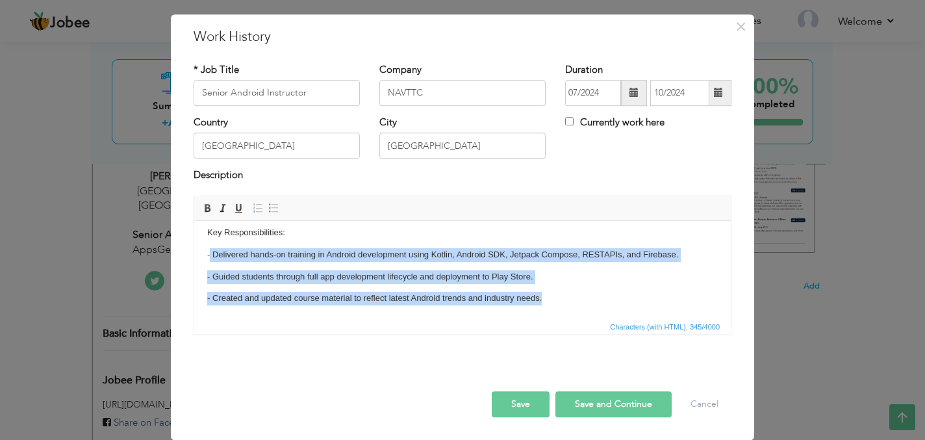
drag, startPoint x: 210, startPoint y: 253, endPoint x: 567, endPoint y: 296, distance: 359.7
click at [568, 297] on body "Key Responsibilities: - Delivered hands-on training in Android development usin…" at bounding box center [462, 264] width 510 height 79
click at [273, 210] on span at bounding box center [273, 208] width 10 height 10
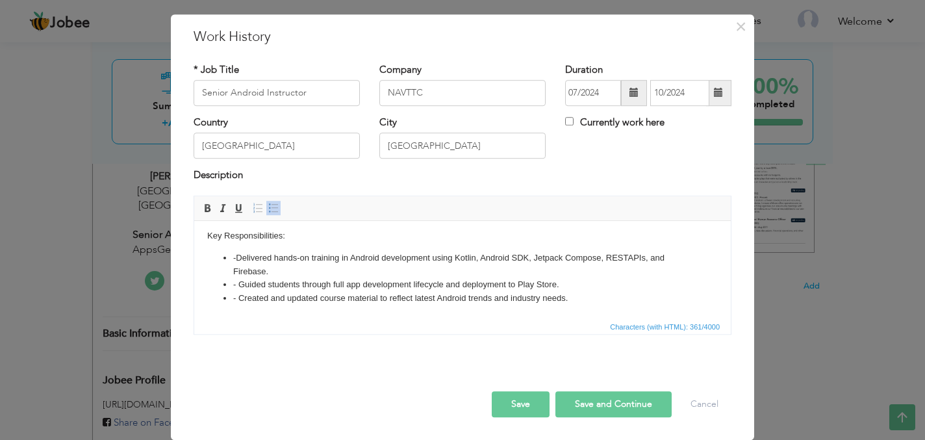
scroll to position [5, 0]
click at [236, 258] on li "- Delivered hands-on training in Android development using Kotlin, Android SDK,…" at bounding box center [462, 264] width 458 height 27
click at [591, 401] on button "Save and Continue" at bounding box center [613, 404] width 116 height 26
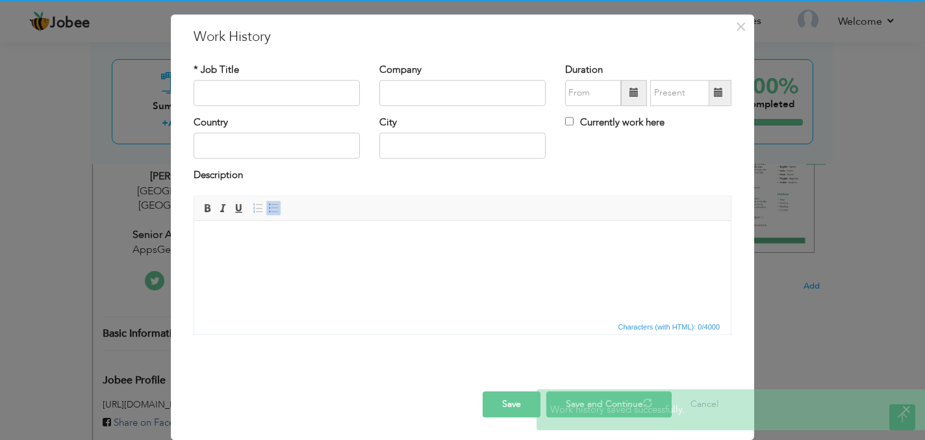
scroll to position [0, 0]
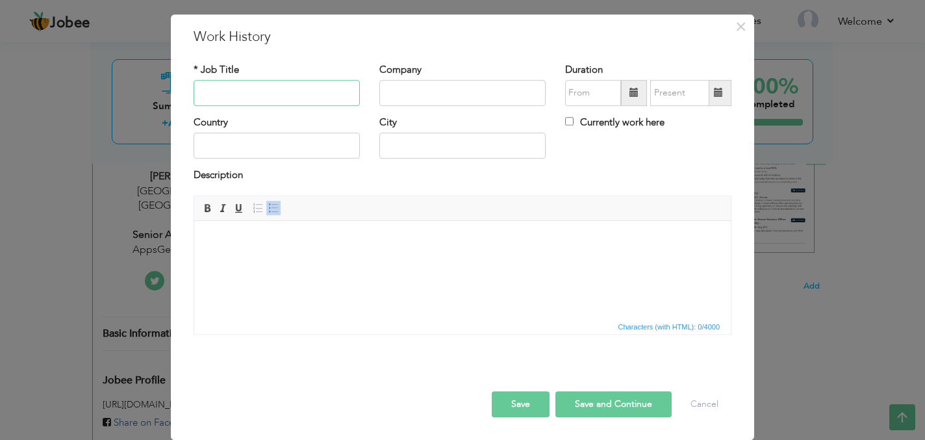
click at [299, 99] on input "text" at bounding box center [276, 93] width 166 height 26
paste input "Senior Android Developer"
type input "Senior Android Developer"
click at [455, 92] on input "text" at bounding box center [462, 93] width 166 height 26
click at [415, 85] on input "text" at bounding box center [462, 93] width 166 height 26
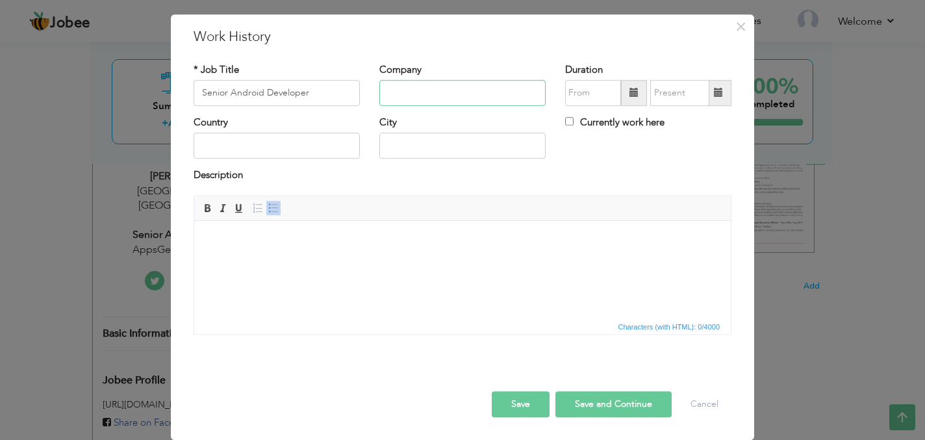
paste input "AppsGenii Technologies"
type input "AppsGenii Technologies"
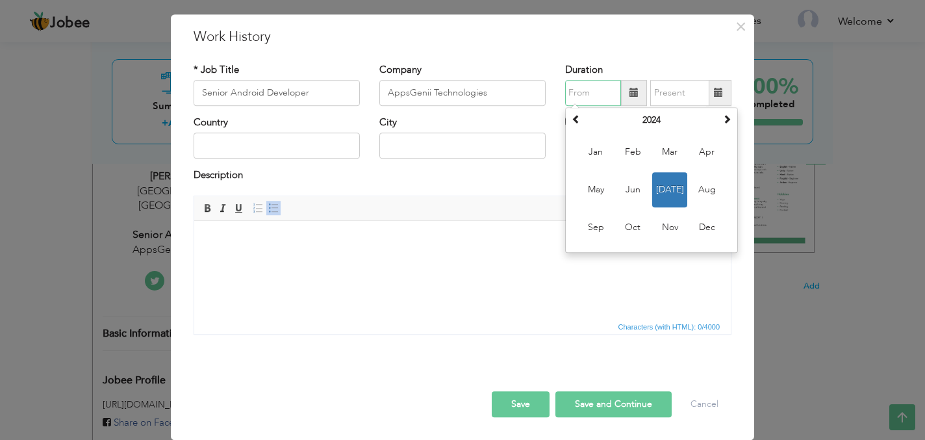
click at [605, 92] on input "text" at bounding box center [593, 93] width 56 height 26
click at [729, 114] on span at bounding box center [726, 118] width 9 height 9
click at [690, 169] on td "Jan Feb Mar Apr May Jun [DATE] Aug Sep Oct Nov Dec" at bounding box center [651, 189] width 166 height 119
click at [702, 188] on span "Aug" at bounding box center [706, 189] width 35 height 35
click at [595, 93] on input "08/2025" at bounding box center [593, 93] width 56 height 26
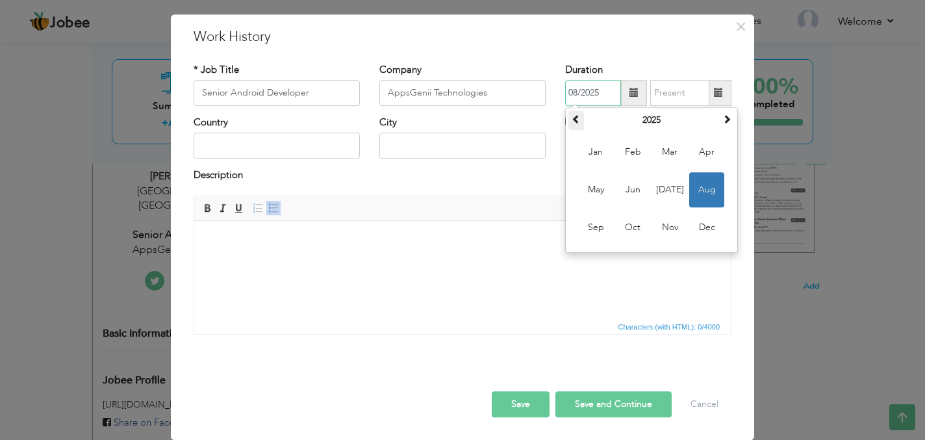
click at [578, 121] on span at bounding box center [575, 118] width 9 height 9
click at [594, 156] on span "Jan" at bounding box center [595, 151] width 35 height 35
type input "01/2024"
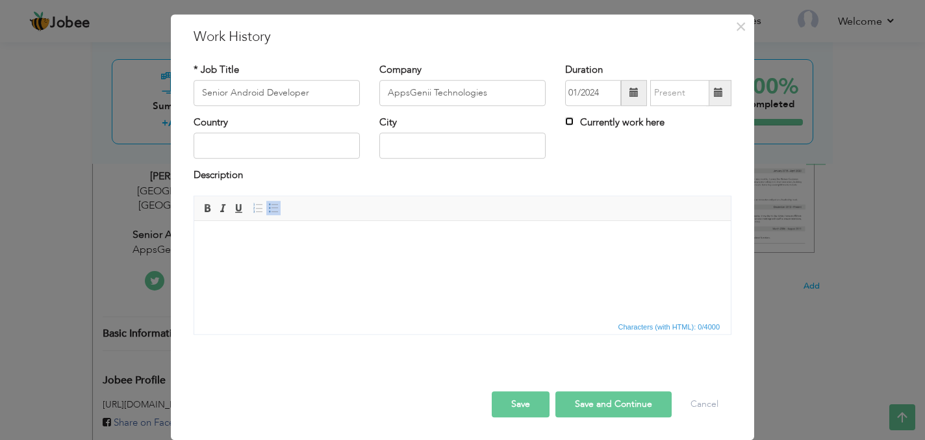
click at [567, 122] on input "Currently work here" at bounding box center [569, 121] width 8 height 8
checkbox input "true"
click at [260, 145] on input "text" at bounding box center [276, 146] width 166 height 26
type input "[GEOGRAPHIC_DATA]"
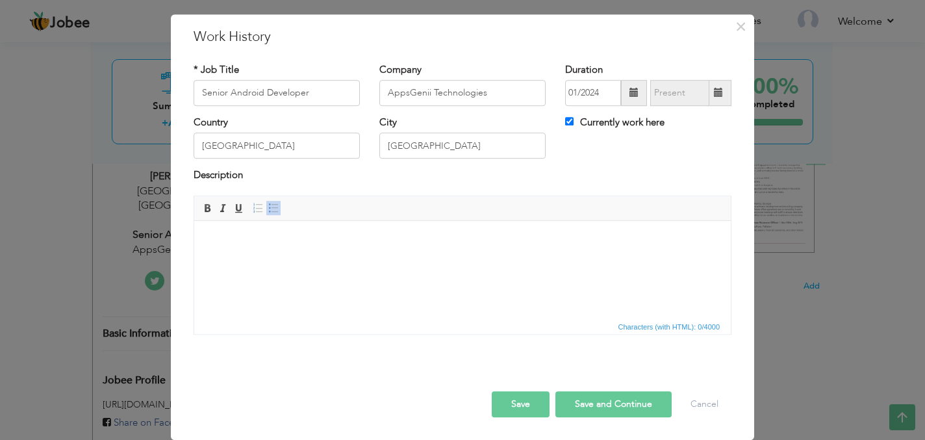
click at [390, 252] on html at bounding box center [462, 240] width 536 height 40
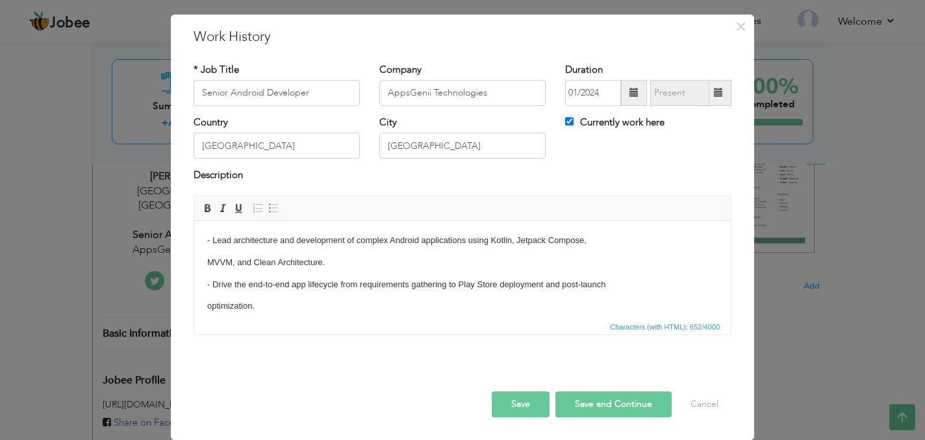
click at [206, 236] on html "- Lead architecture and development of complex Android applications using Kotli…" at bounding box center [462, 316] width 536 height 193
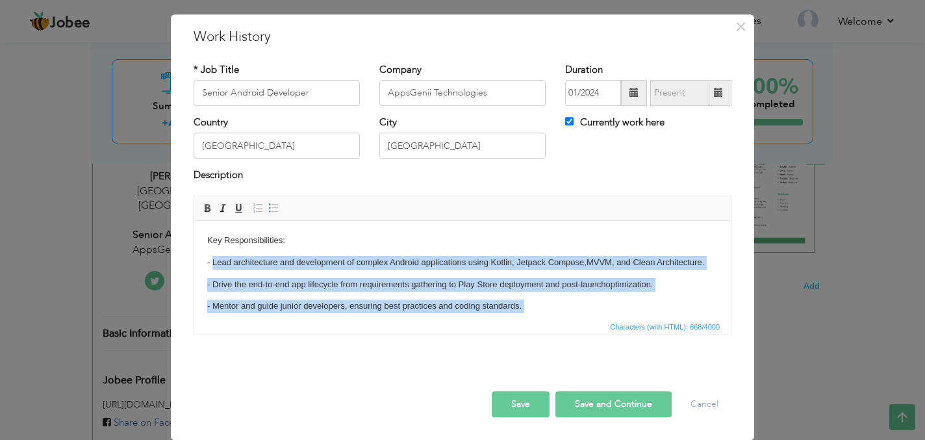
scroll to position [73, 0]
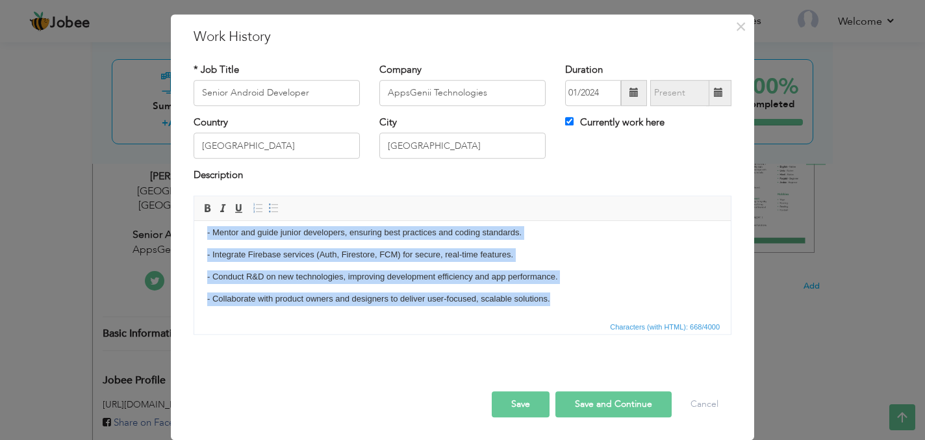
drag, startPoint x: 212, startPoint y: 262, endPoint x: 367, endPoint y: 374, distance: 191.6
click at [367, 318] on html "Key Responsibilities: - Lead architecture and development of complex Android ap…" at bounding box center [462, 232] width 536 height 171
click at [274, 208] on span at bounding box center [273, 208] width 10 height 10
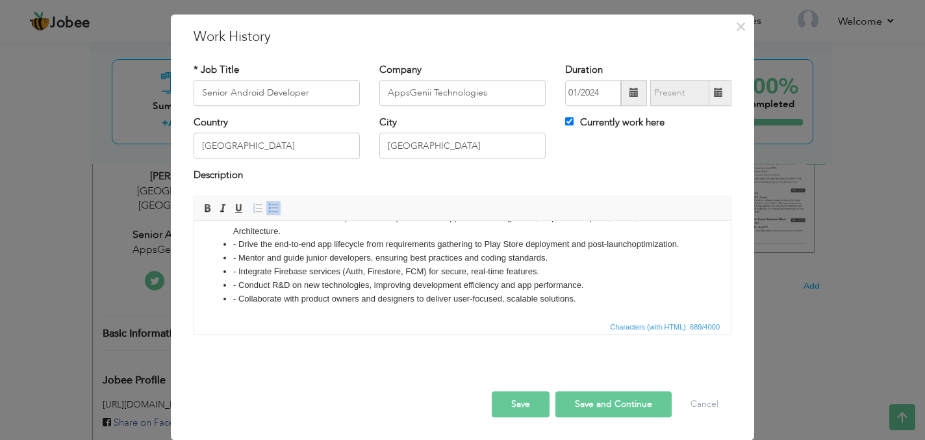
scroll to position [0, 0]
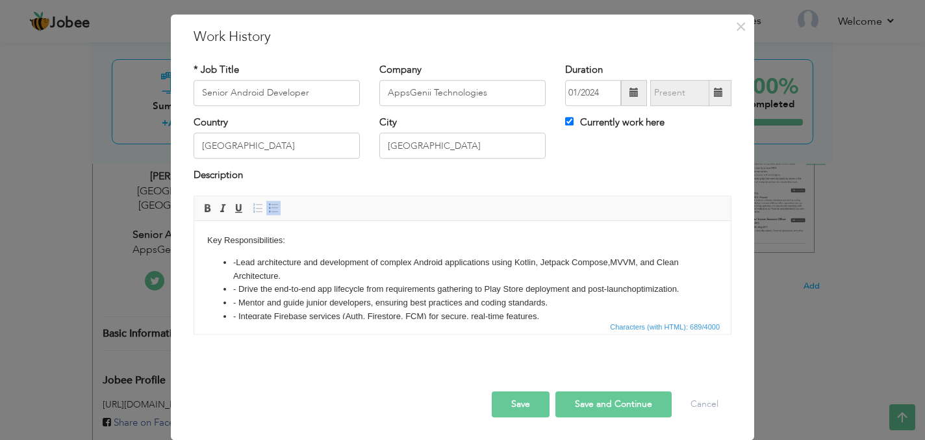
click at [239, 260] on li "- Lead architecture and development of complex Android applications using Kotli…" at bounding box center [462, 268] width 458 height 27
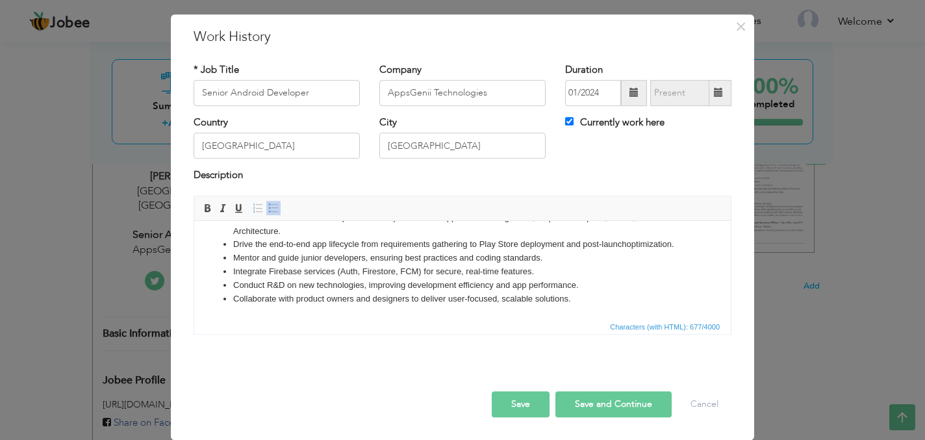
click at [531, 403] on button "Save" at bounding box center [521, 404] width 58 height 26
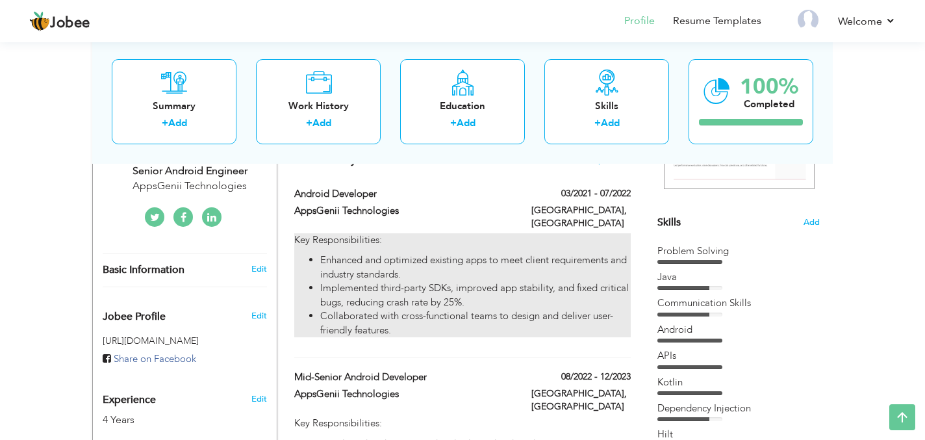
scroll to position [284, 0]
